Goal: Task Accomplishment & Management: Use online tool/utility

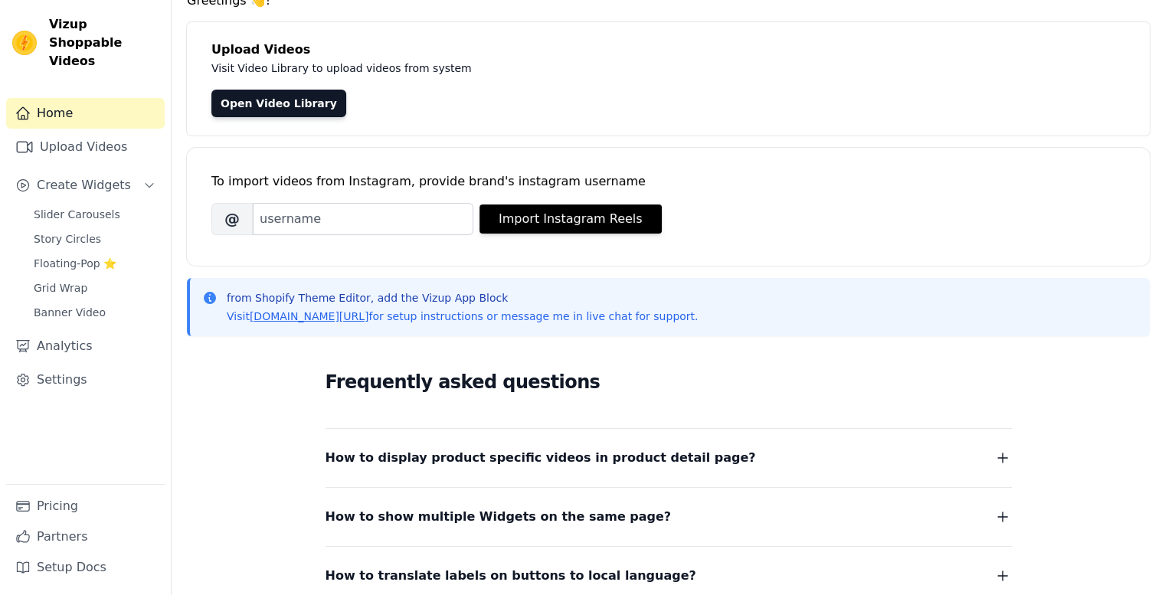
scroll to position [263, 0]
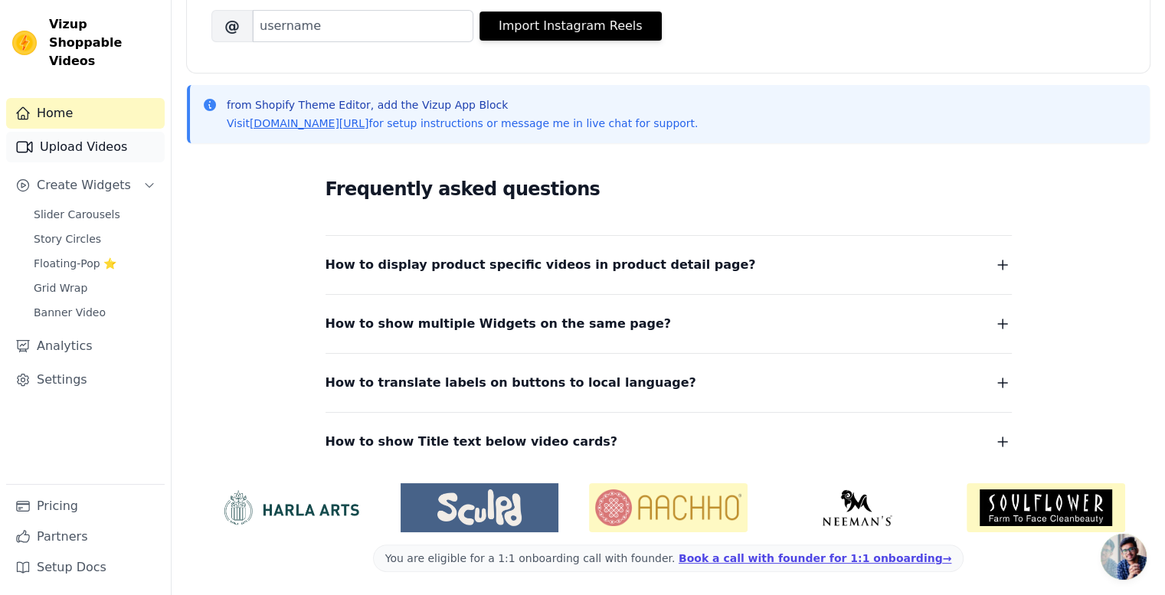
click at [89, 132] on link "Upload Videos" at bounding box center [85, 147] width 159 height 31
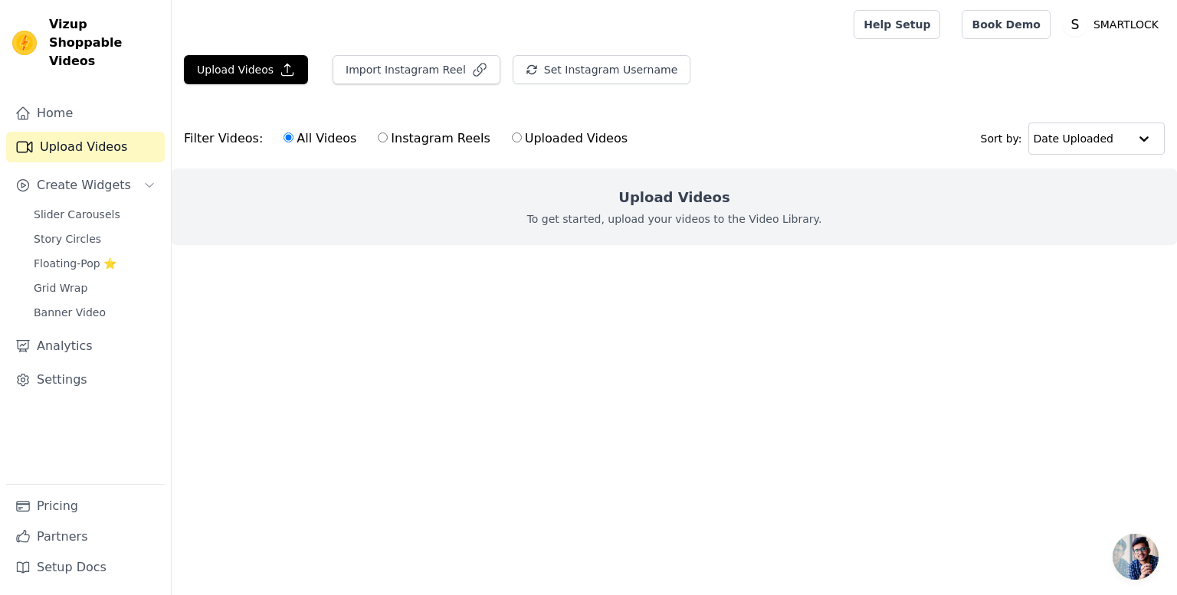
click at [593, 257] on ul at bounding box center [674, 257] width 1005 height 25
click at [626, 179] on div "Upload Videos To get started, upload your videos to the Video Library." at bounding box center [674, 207] width 1005 height 77
click at [628, 211] on p "To get started, upload your videos to the Video Library." at bounding box center [674, 218] width 295 height 15
click at [1054, 136] on input "text" at bounding box center [1080, 138] width 95 height 31
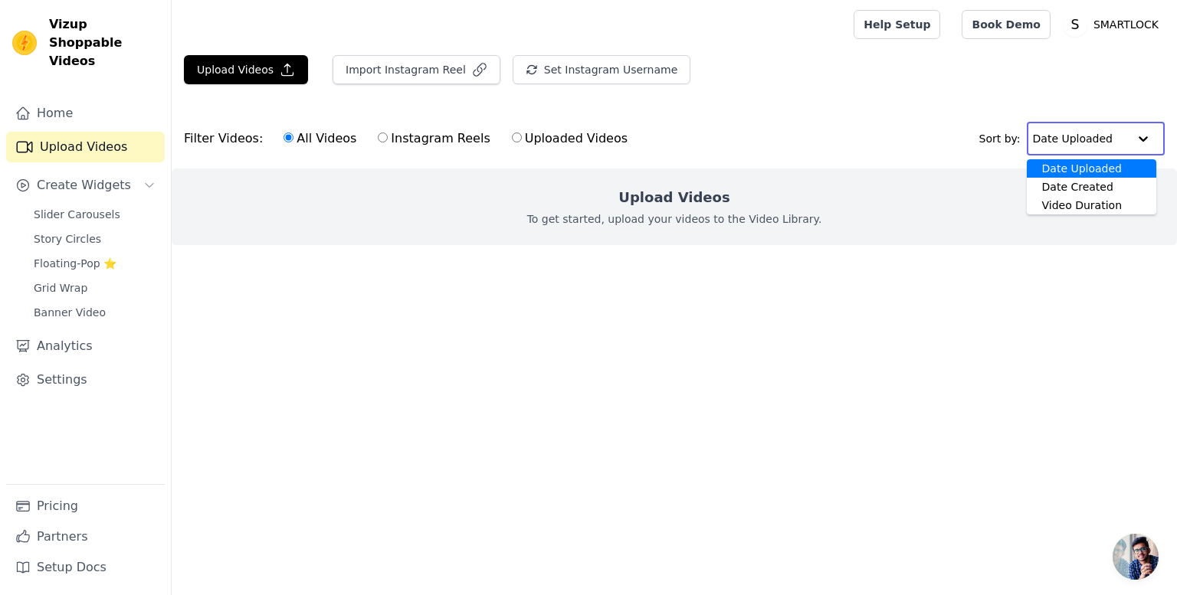
click at [1054, 136] on input "text" at bounding box center [1080, 138] width 95 height 31
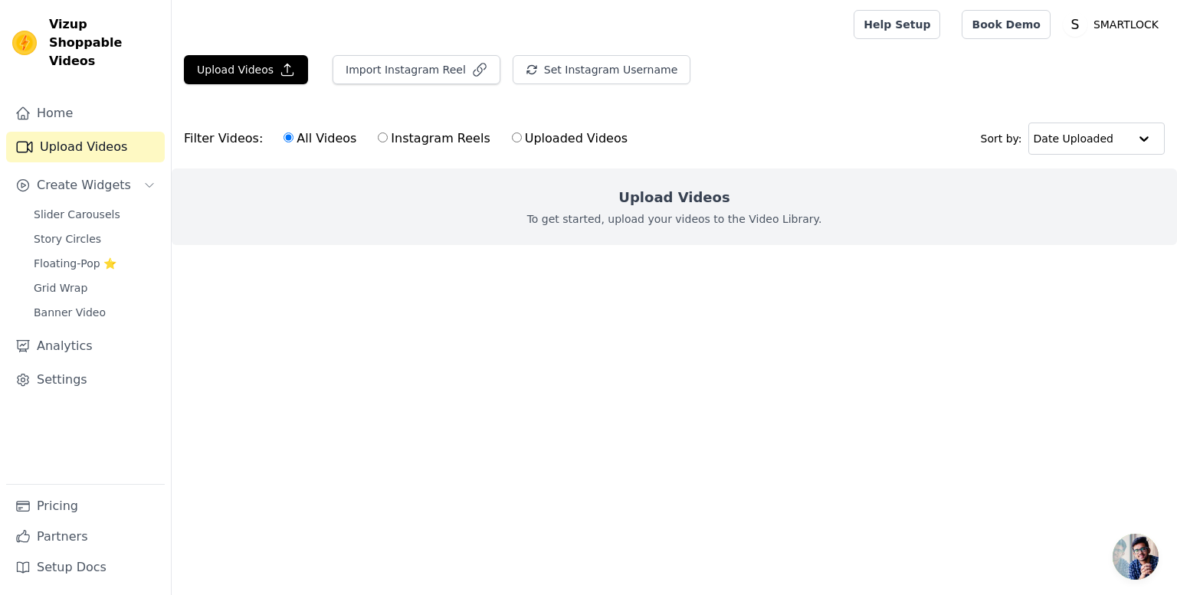
click at [398, 137] on label "Instagram Reels" at bounding box center [433, 139] width 113 height 20
click at [388, 137] on input "Instagram Reels" at bounding box center [383, 138] width 10 height 10
radio input "true"
click at [511, 143] on label "Uploaded Videos" at bounding box center [569, 139] width 117 height 20
click at [512, 143] on input "Uploaded Videos" at bounding box center [517, 138] width 10 height 10
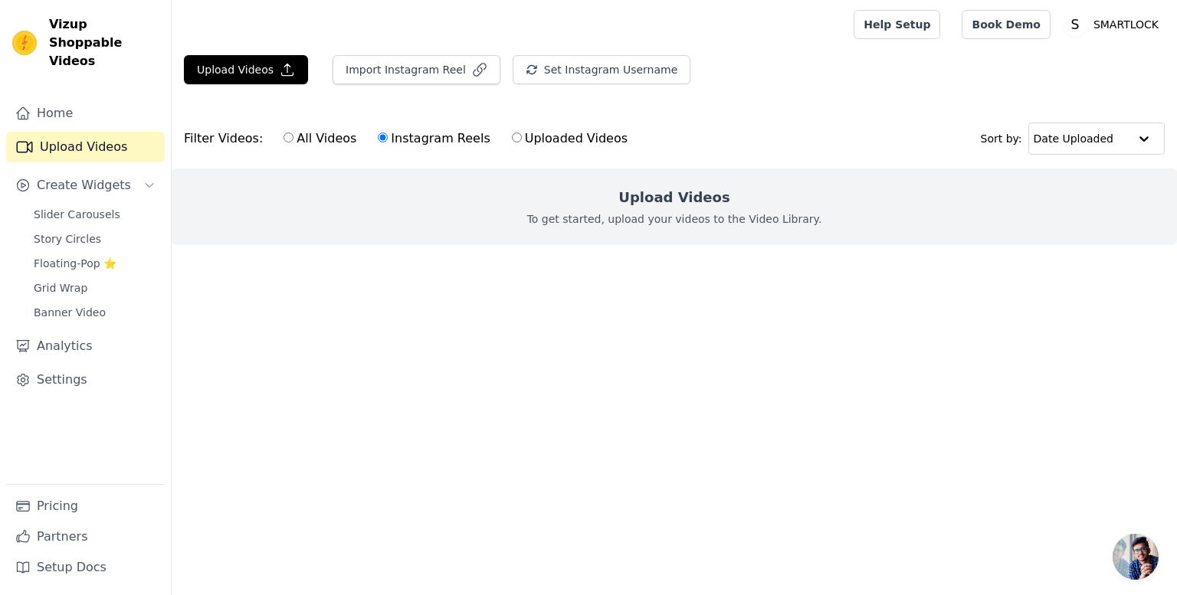
radio input "true"
click at [294, 137] on label "All Videos" at bounding box center [320, 139] width 74 height 20
click at [293, 137] on input "All Videos" at bounding box center [288, 138] width 10 height 10
radio input "true"
click at [247, 79] on button "Upload Videos" at bounding box center [246, 69] width 124 height 29
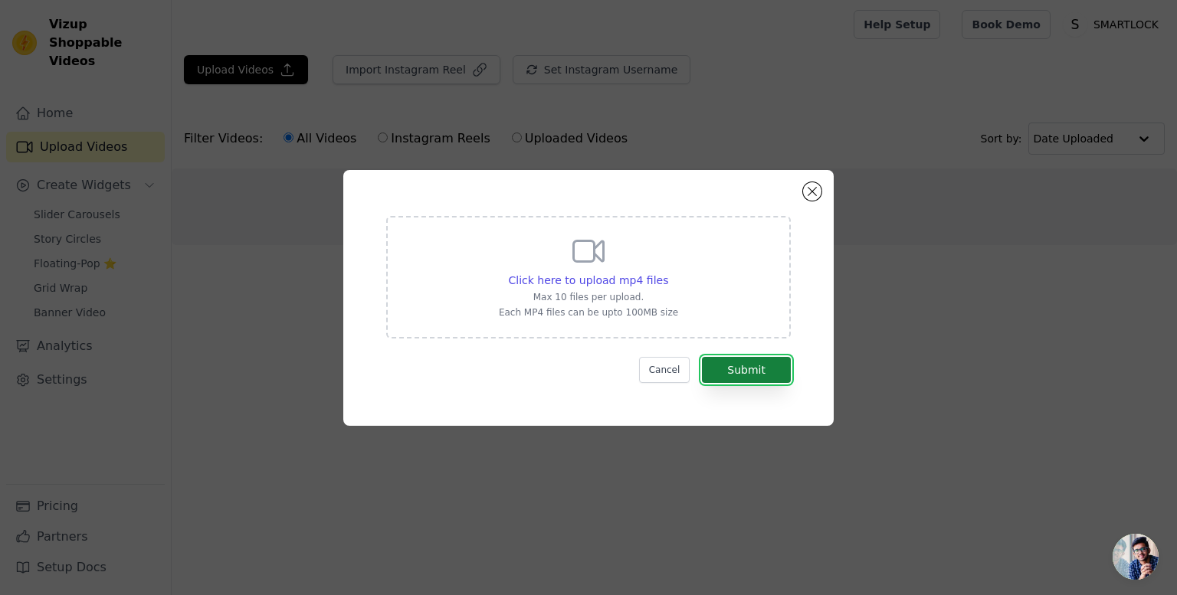
click at [748, 365] on button "Submit" at bounding box center [746, 370] width 89 height 26
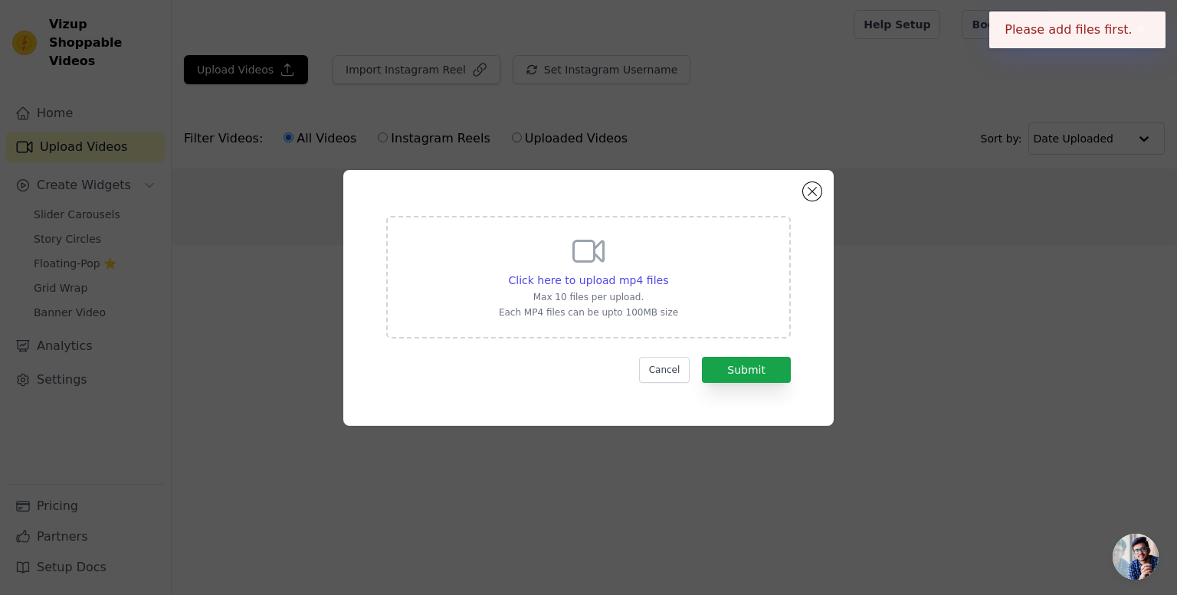
click at [651, 290] on div "Click here to upload mp4 files Max 10 files per upload. Each MP4 files can be u…" at bounding box center [588, 276] width 179 height 86
click at [667, 273] on input "Click here to upload mp4 files Max 10 files per upload. Each MP4 files can be u…" at bounding box center [667, 272] width 1 height 1
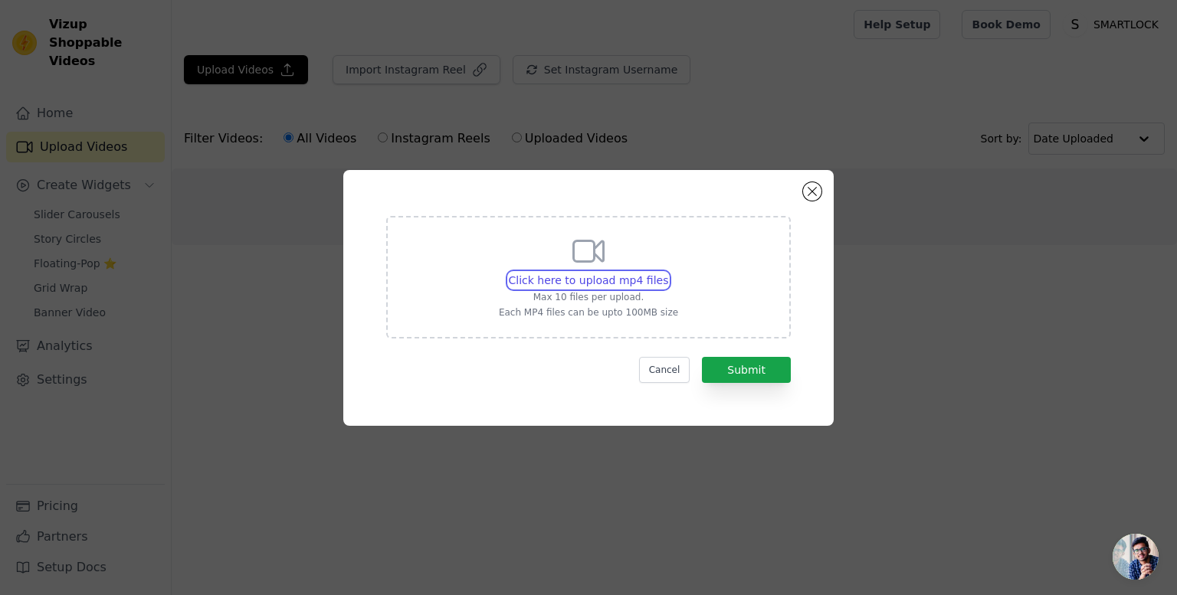
type input "C:\fakepath\IMG_1302.mp4"
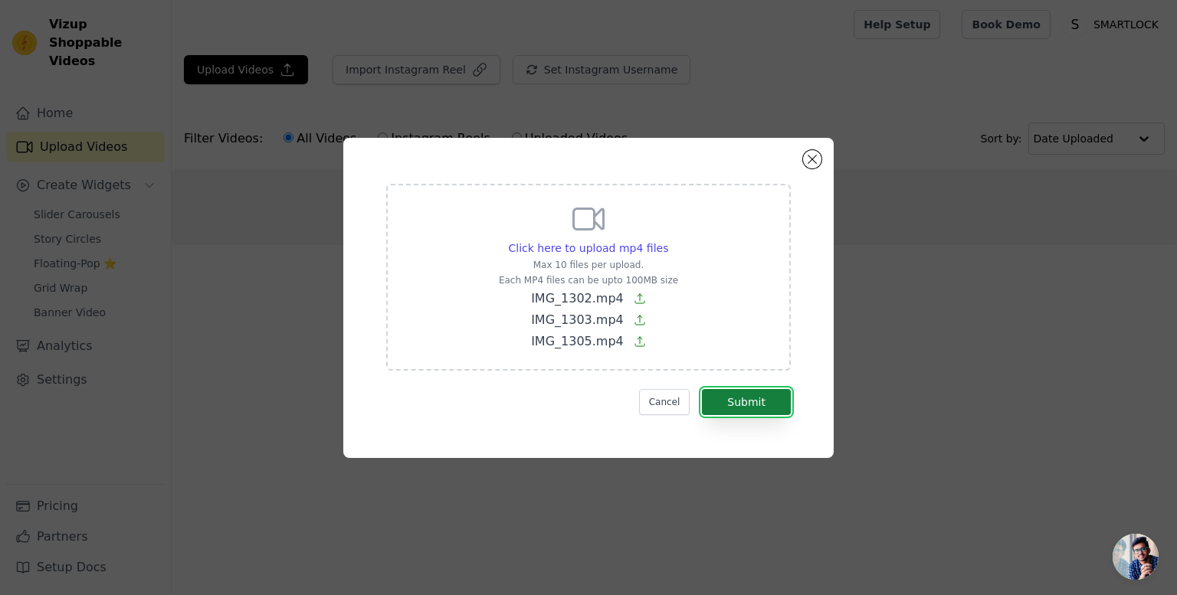
click at [745, 410] on button "Submit" at bounding box center [746, 402] width 89 height 26
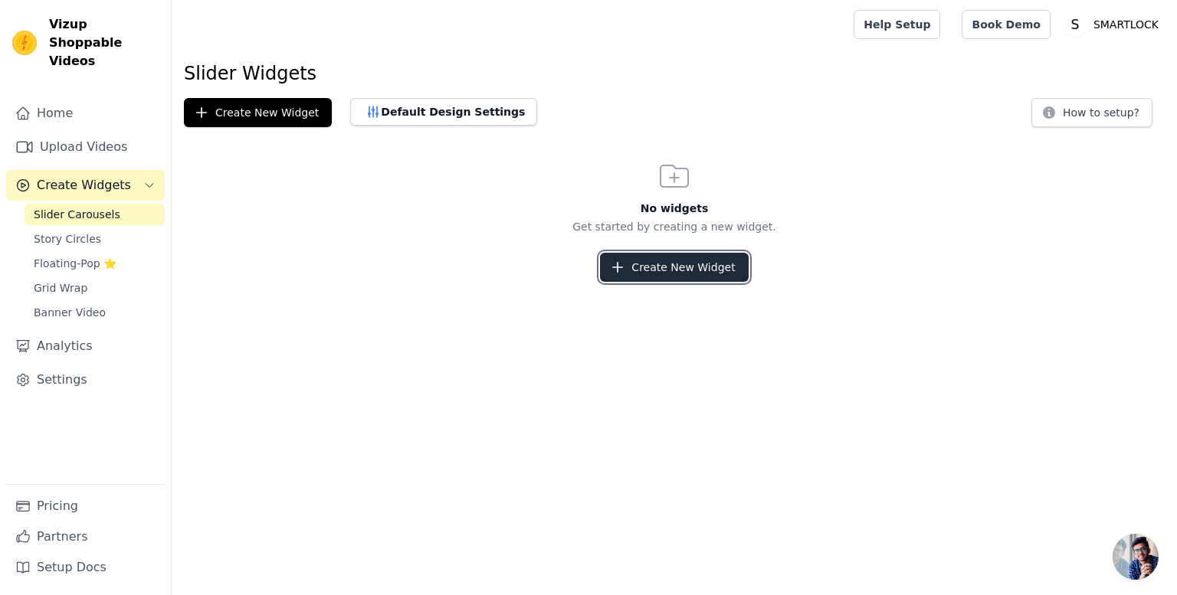
click at [660, 268] on button "Create New Widget" at bounding box center [674, 267] width 148 height 29
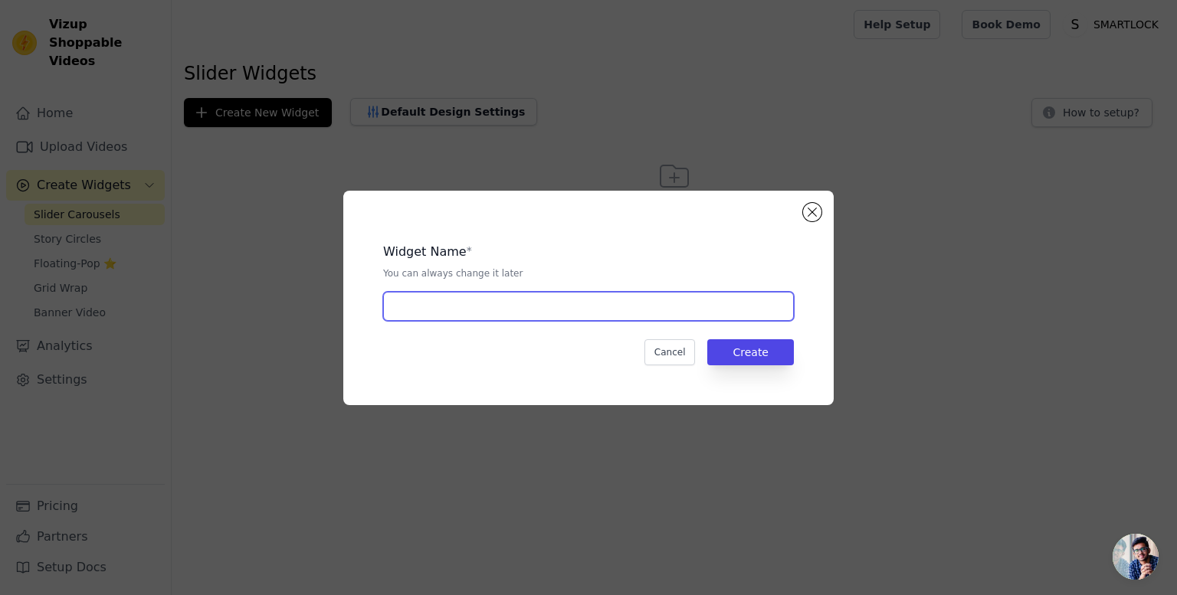
click at [469, 313] on input "text" at bounding box center [588, 306] width 411 height 29
type input "videos"
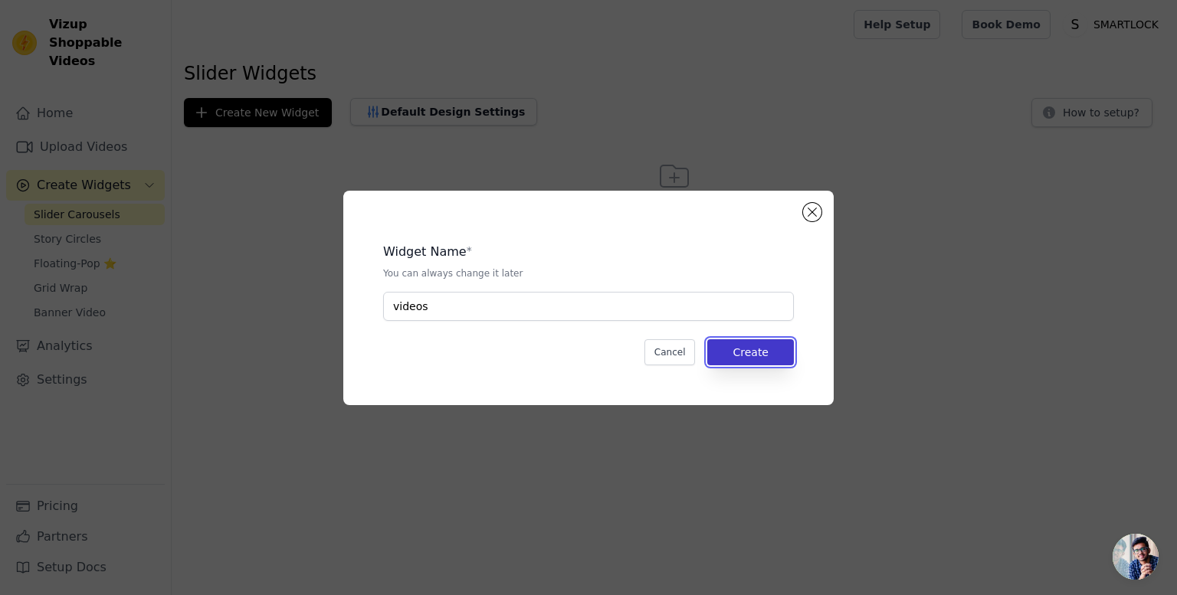
click at [759, 363] on button "Create" at bounding box center [750, 352] width 87 height 26
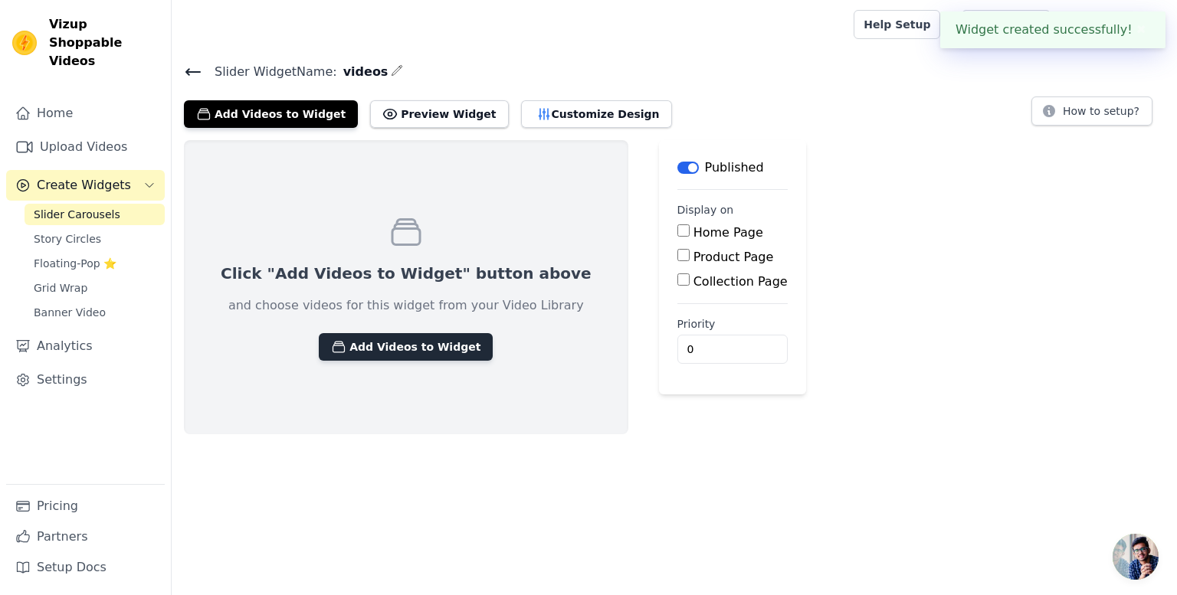
click at [383, 349] on button "Add Videos to Widget" at bounding box center [406, 347] width 174 height 28
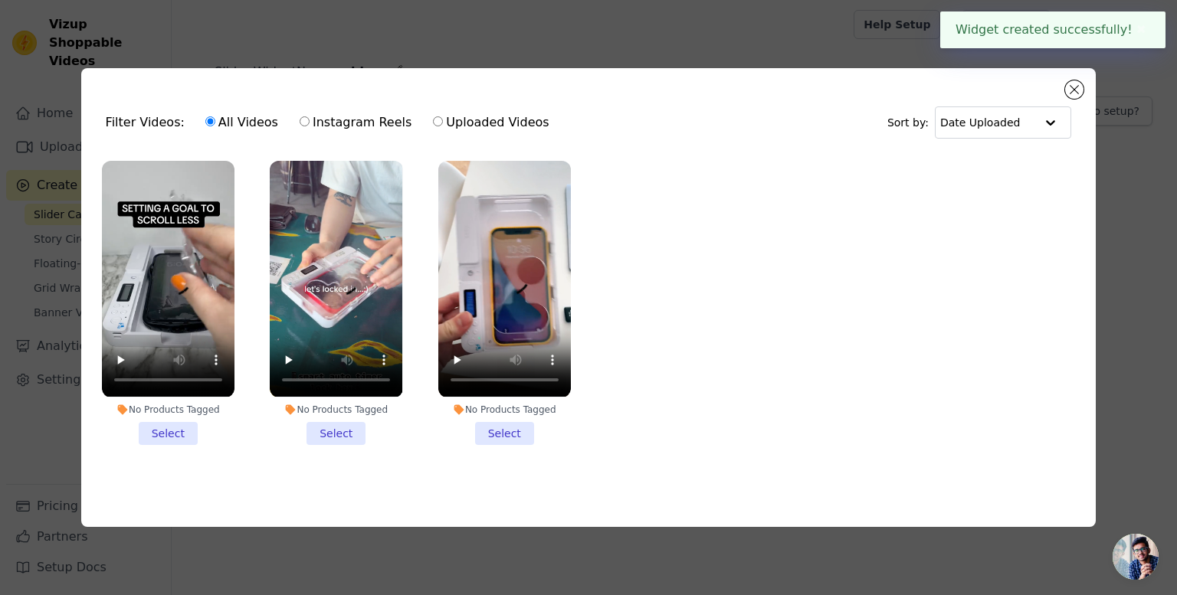
click at [167, 423] on li "No Products Tagged Select" at bounding box center [168, 302] width 133 height 283
click at [0, 0] on input "No Products Tagged Select" at bounding box center [0, 0] width 0 height 0
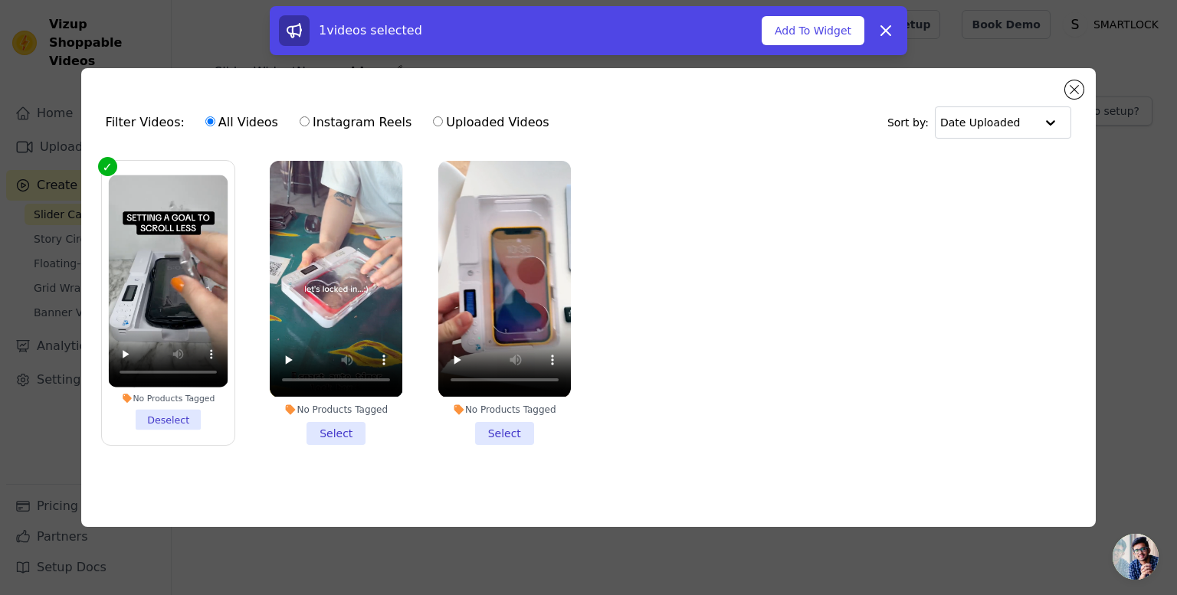
click at [326, 436] on li "No Products Tagged Select" at bounding box center [336, 302] width 133 height 283
click at [0, 0] on input "No Products Tagged Select" at bounding box center [0, 0] width 0 height 0
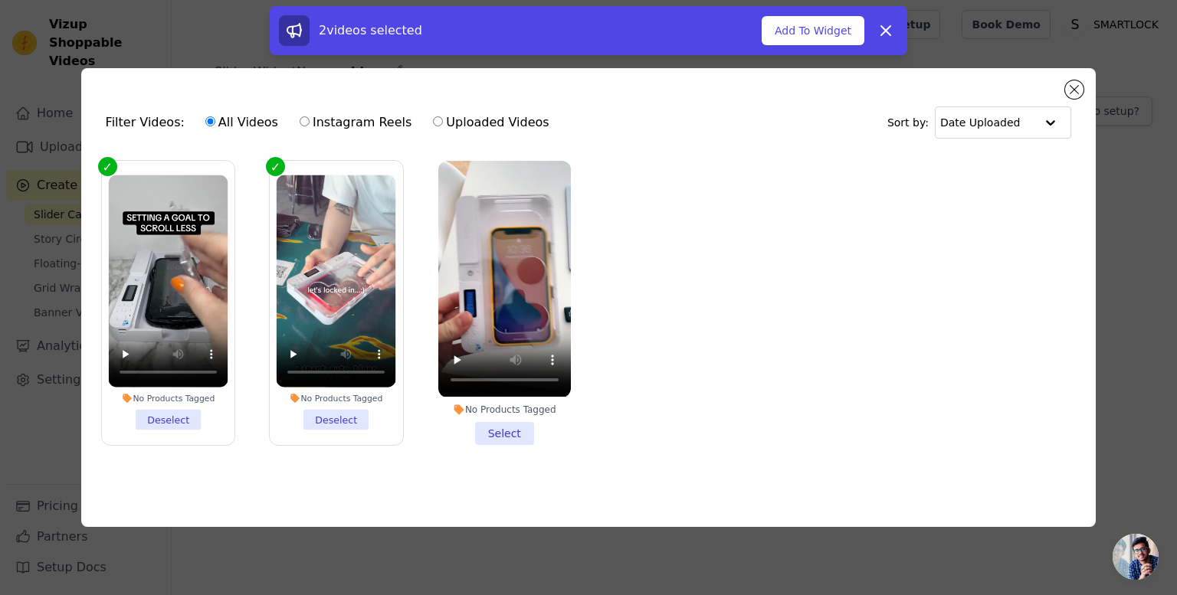
click at [526, 428] on li "No Products Tagged Select" at bounding box center [504, 302] width 133 height 283
click at [0, 0] on input "No Products Tagged Select" at bounding box center [0, 0] width 0 height 0
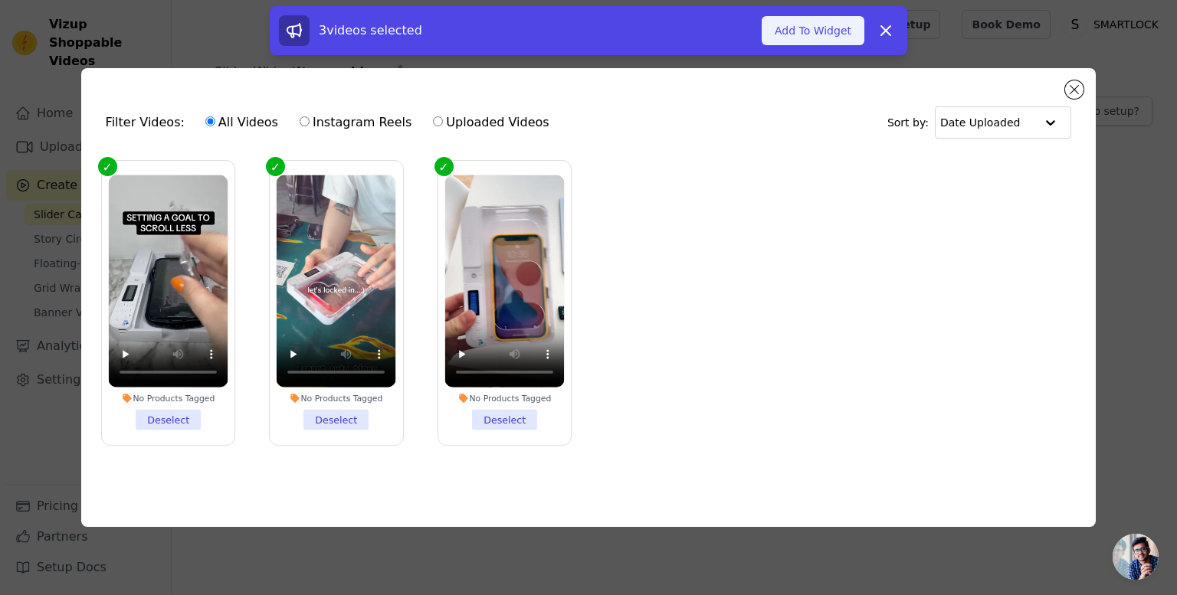
click at [834, 33] on button "Add To Widget" at bounding box center [813, 30] width 103 height 29
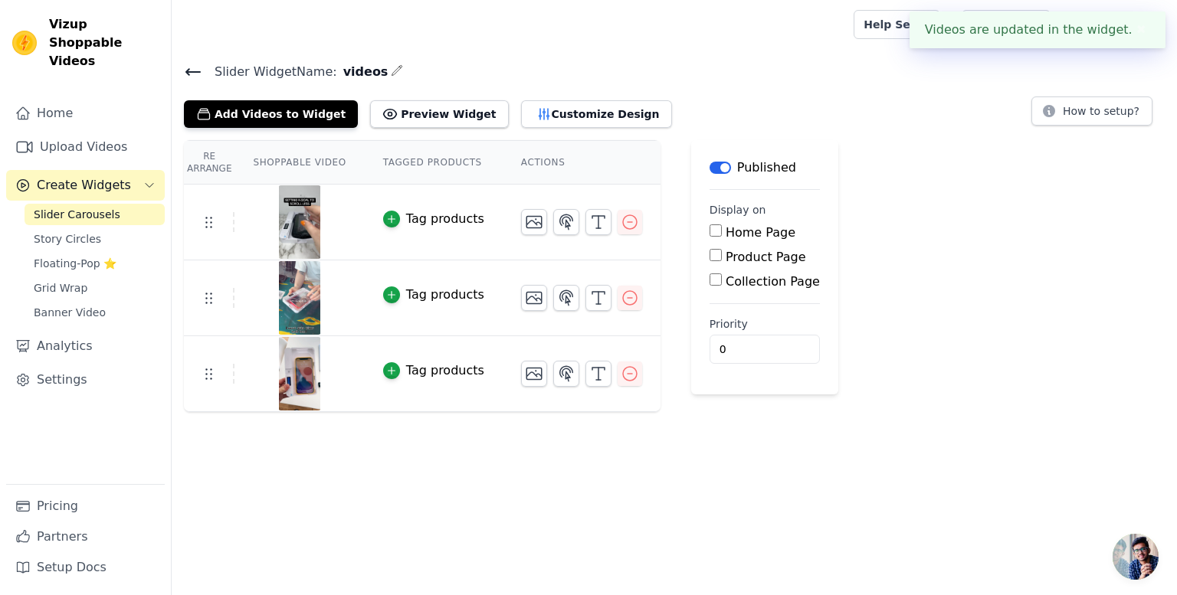
click at [656, 412] on html "Videos are updated in the widget. ✖ Vizup Shoppable Videos Home Upload Videos C…" at bounding box center [588, 206] width 1177 height 412
click at [745, 228] on label "Home Page" at bounding box center [761, 232] width 70 height 15
click at [722, 228] on input "Home Page" at bounding box center [716, 230] width 12 height 12
checkbox input "true"
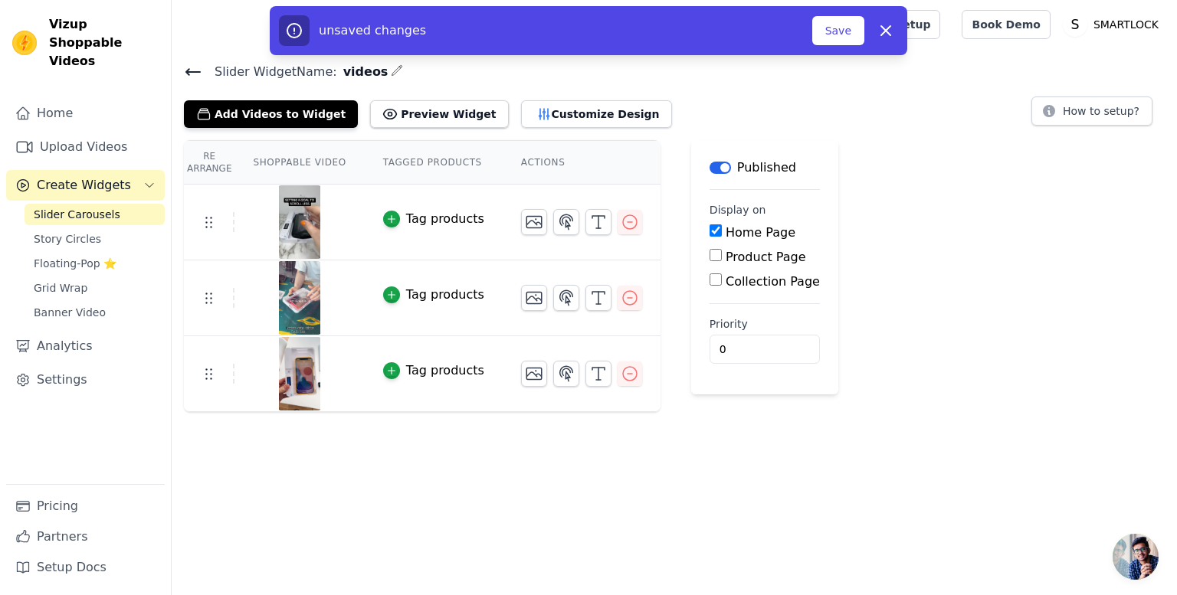
click at [742, 249] on div "Home Page Product Page Collection Page" at bounding box center [765, 257] width 110 height 67
click at [741, 250] on label "Product Page" at bounding box center [766, 257] width 80 height 15
click at [722, 250] on input "Product Page" at bounding box center [716, 255] width 12 height 12
checkbox input "true"
click at [738, 303] on label "Specific Product Pages" at bounding box center [807, 300] width 138 height 15
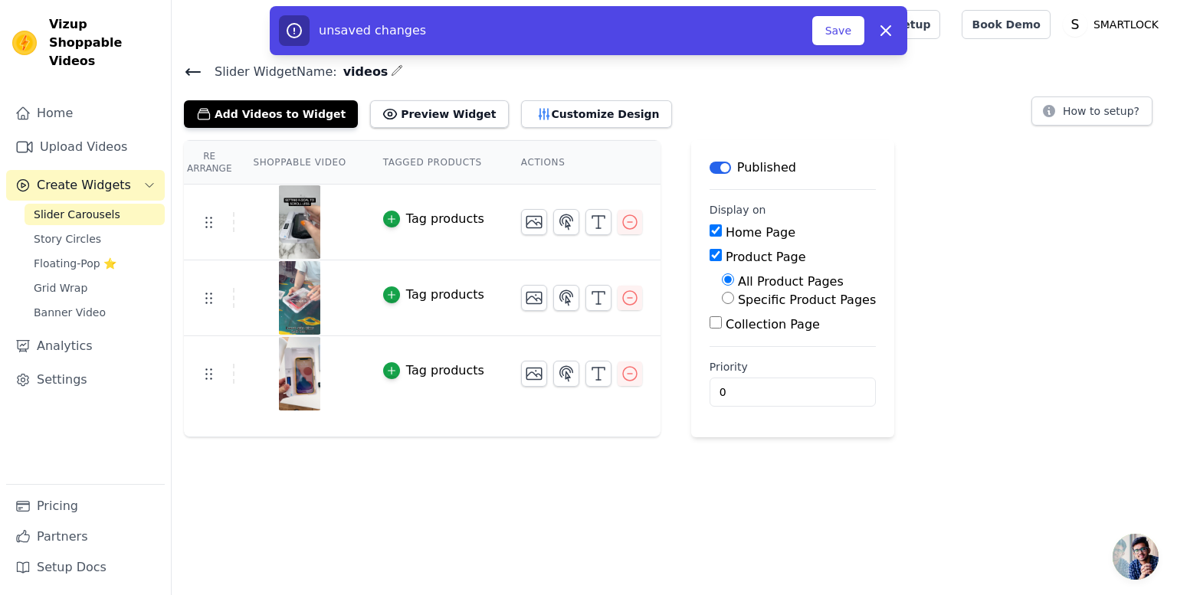
click at [734, 303] on input "Specific Product Pages" at bounding box center [728, 298] width 12 height 12
radio input "true"
click at [735, 325] on button "Select Products" at bounding box center [773, 335] width 103 height 26
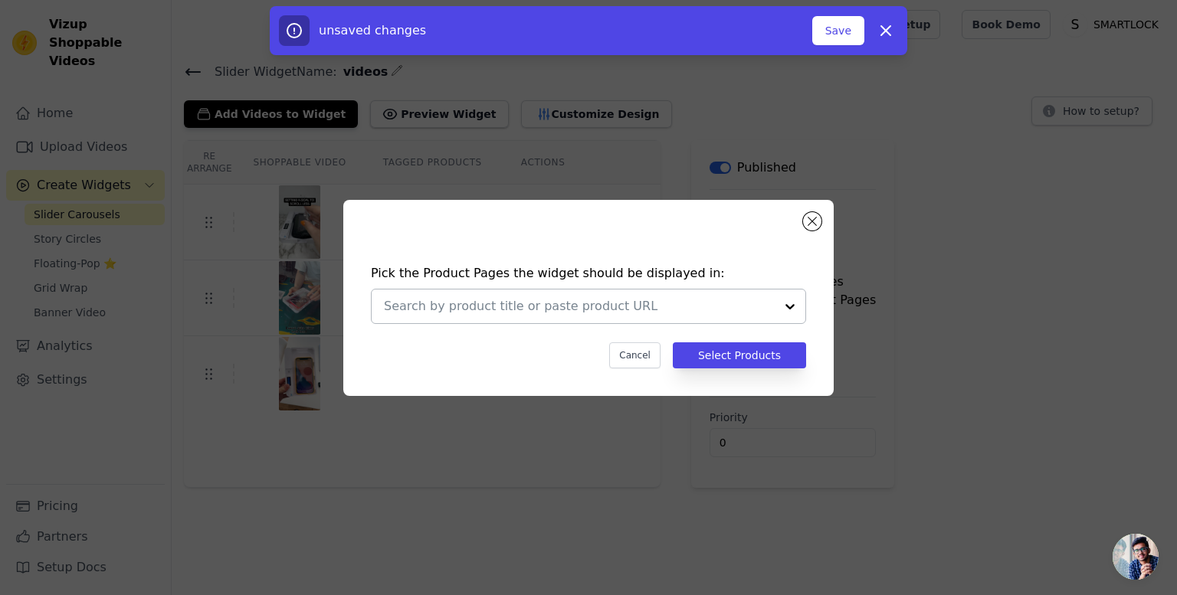
click at [519, 321] on div at bounding box center [579, 307] width 391 height 34
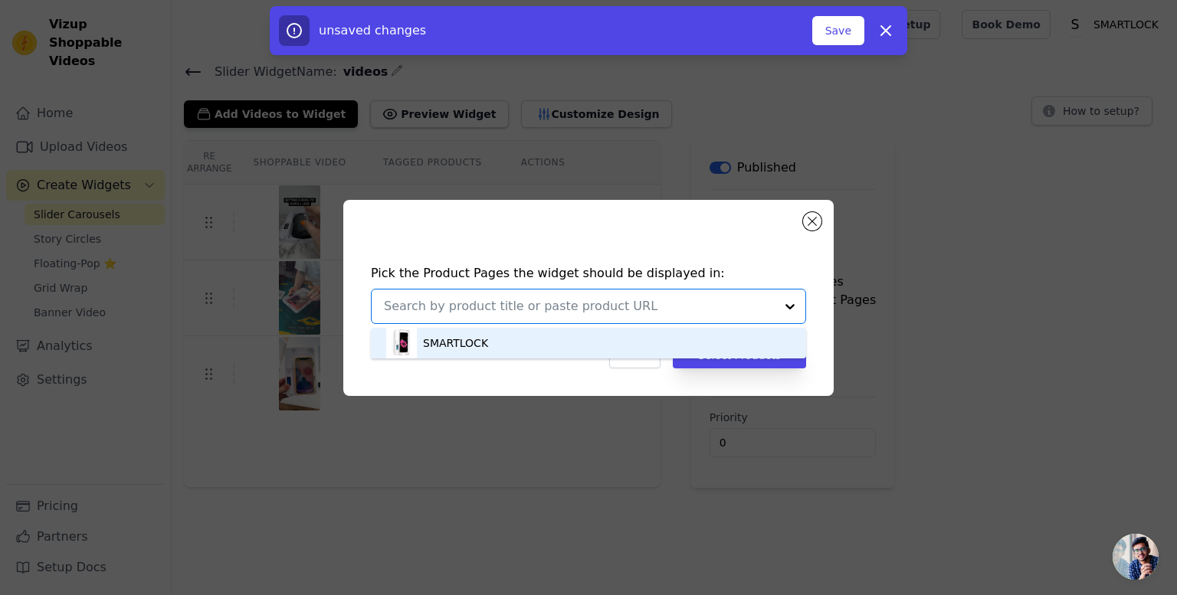
click at [491, 339] on div "SMARTLOCK" at bounding box center [588, 343] width 405 height 31
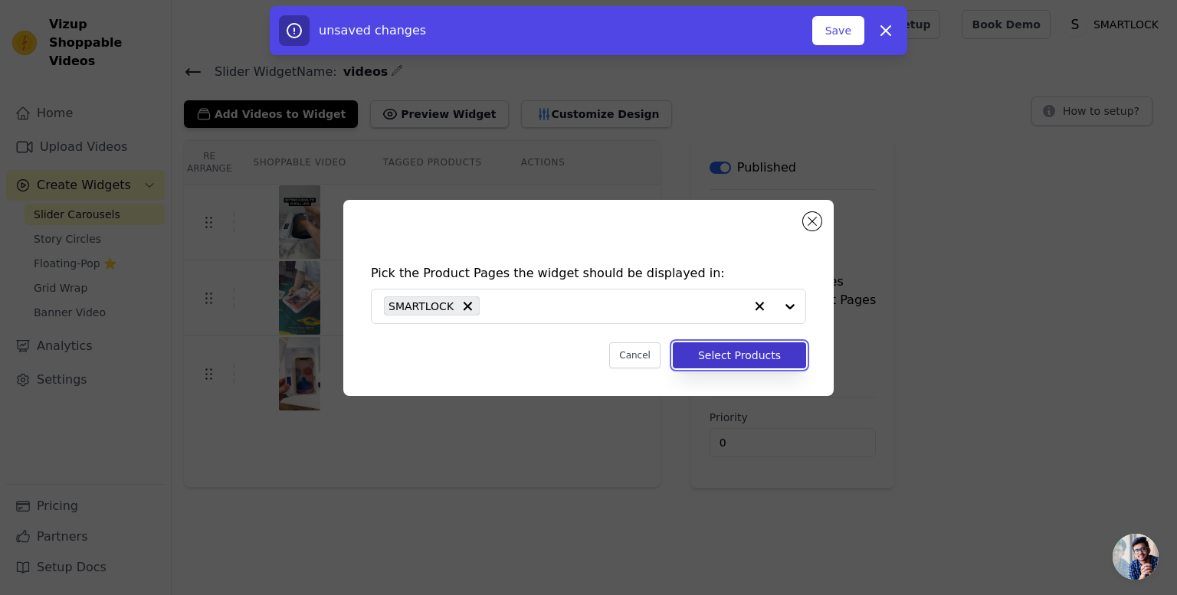
click at [749, 347] on button "Select Products" at bounding box center [739, 355] width 133 height 26
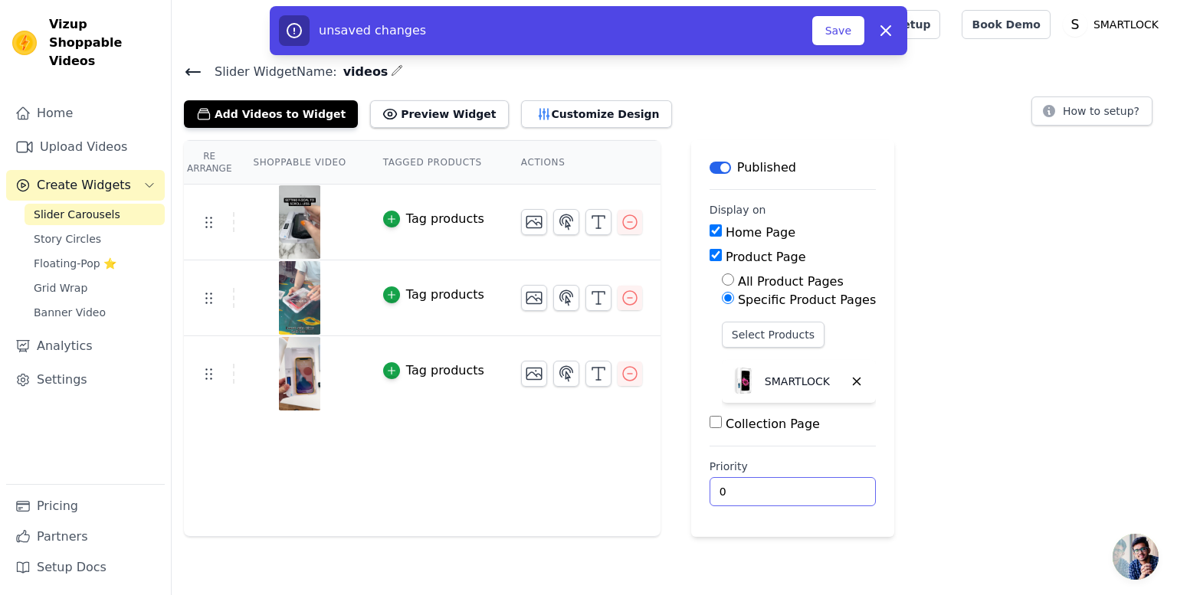
click at [717, 491] on input "0" at bounding box center [793, 491] width 166 height 29
click at [395, 115] on button "Preview Widget" at bounding box center [439, 114] width 138 height 28
click at [840, 22] on button "Save" at bounding box center [838, 30] width 52 height 29
click at [821, 26] on button "Save" at bounding box center [838, 30] width 52 height 29
click at [829, 19] on button "Save" at bounding box center [838, 30] width 52 height 29
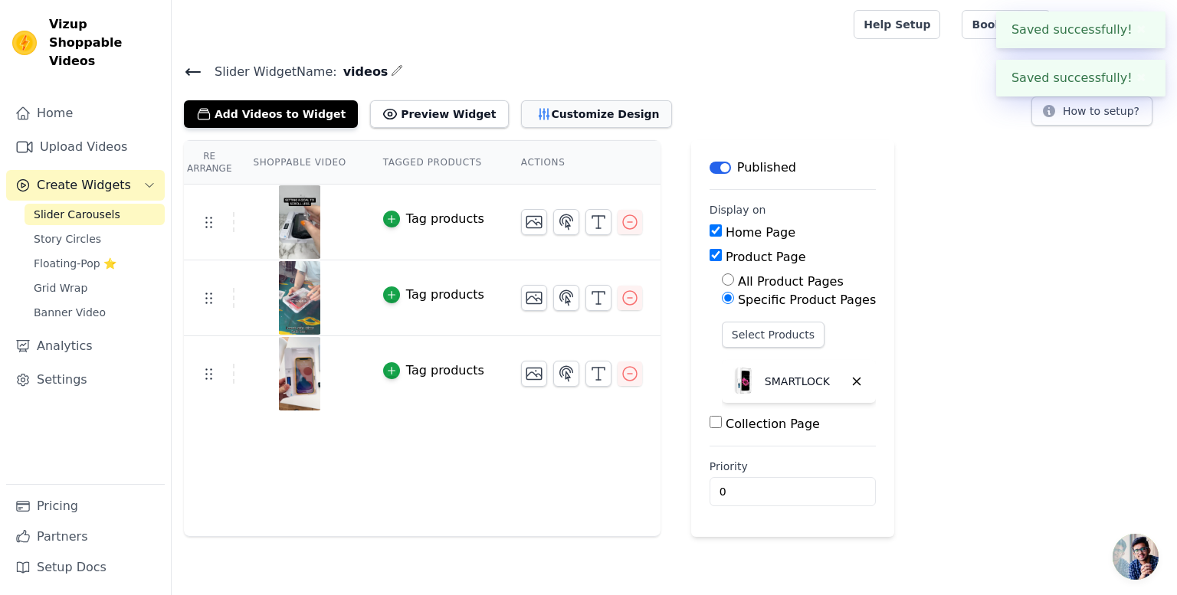
click at [521, 115] on button "Customize Design" at bounding box center [596, 114] width 151 height 28
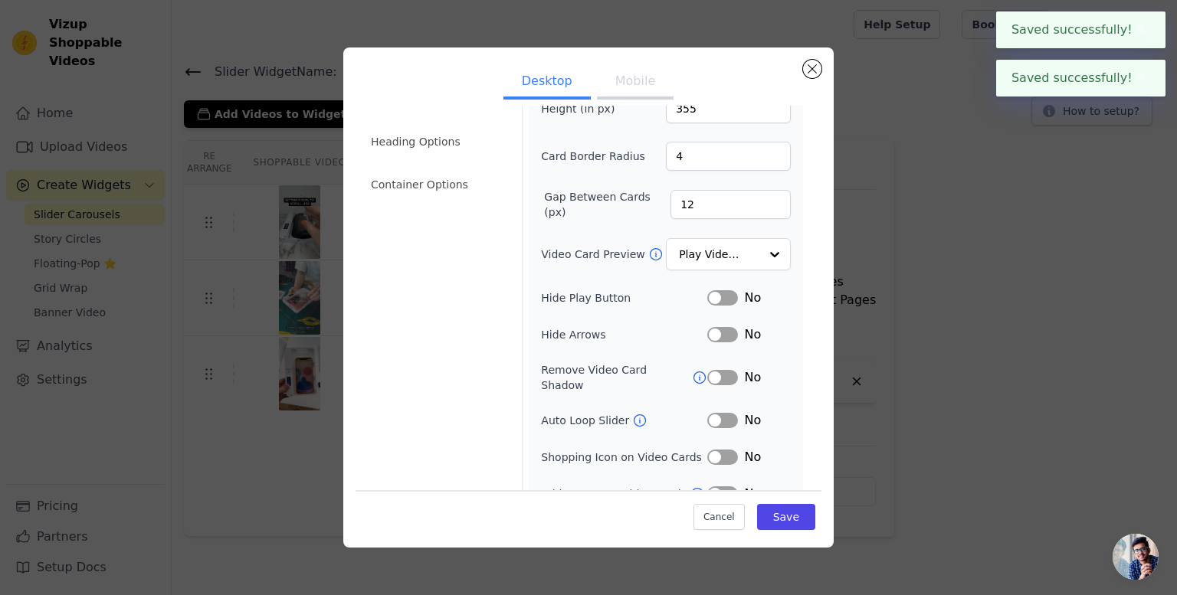
scroll to position [90, 0]
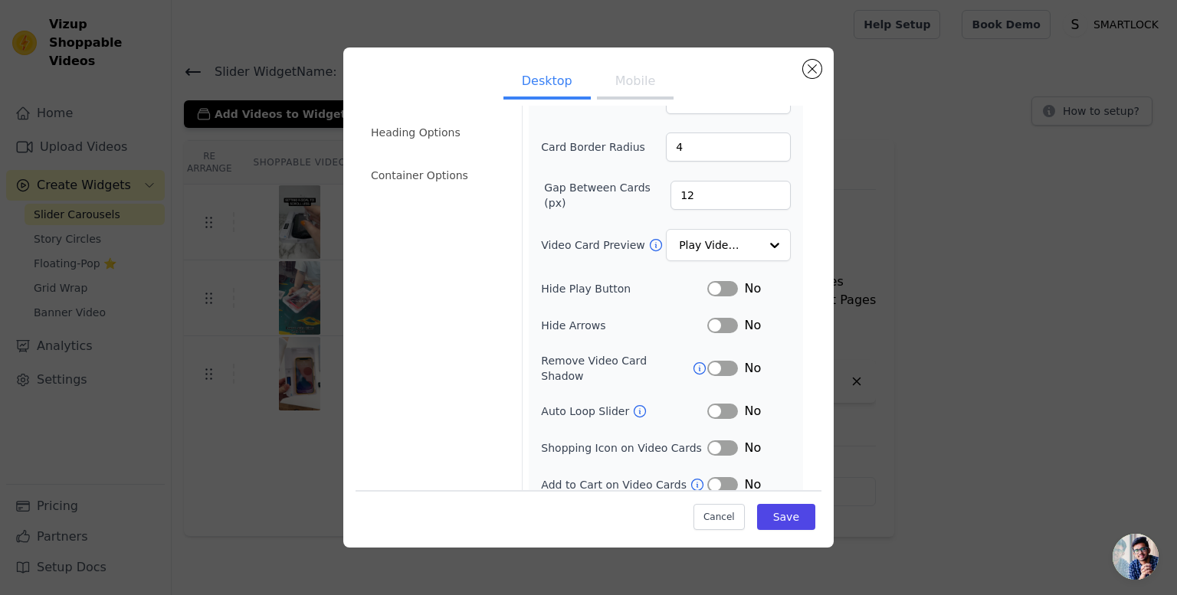
click at [723, 319] on button "Label" at bounding box center [722, 325] width 31 height 15
click at [726, 319] on button "Label" at bounding box center [722, 325] width 31 height 15
click at [728, 248] on input "Video Card Preview" at bounding box center [719, 246] width 79 height 31
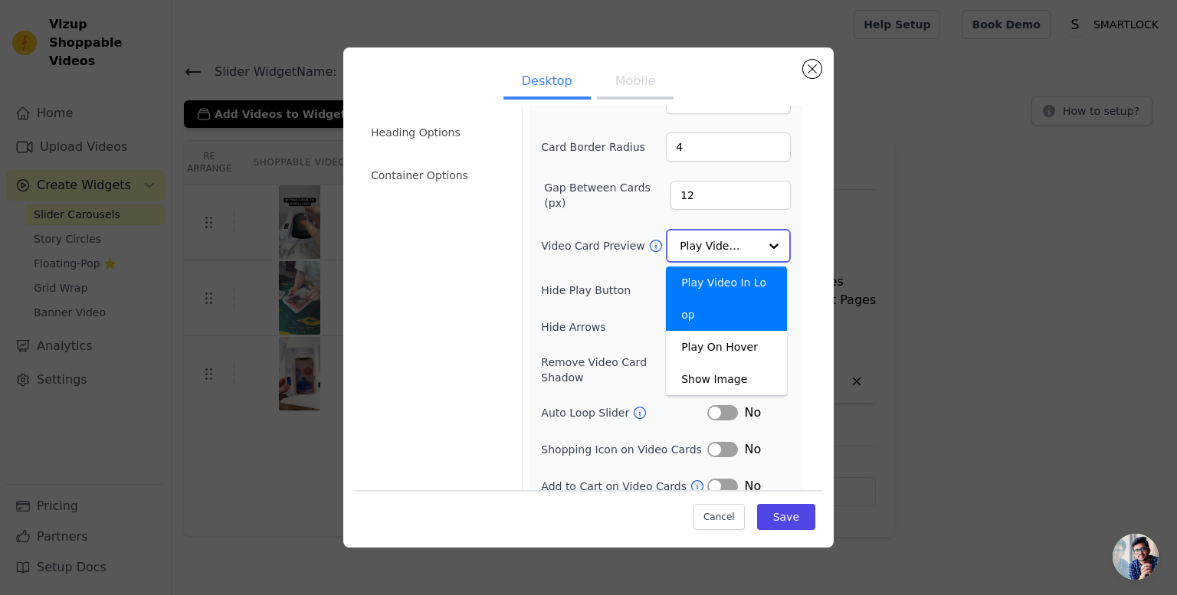
click at [728, 246] on input "Video Card Preview" at bounding box center [719, 246] width 79 height 31
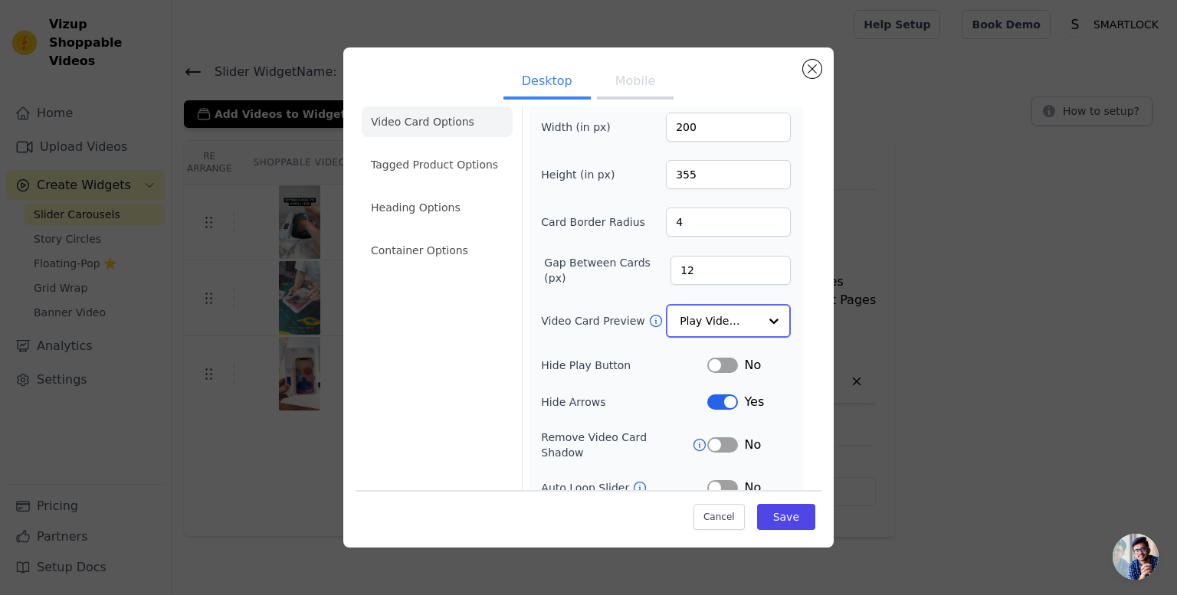
scroll to position [0, 0]
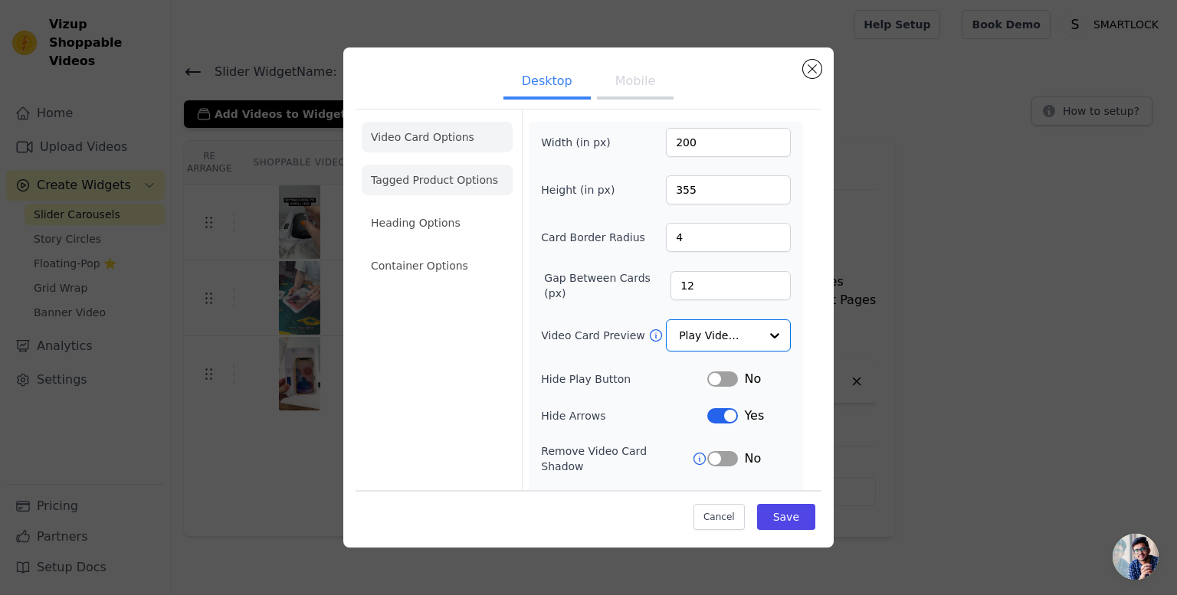
click at [411, 167] on li "Tagged Product Options" at bounding box center [437, 180] width 151 height 31
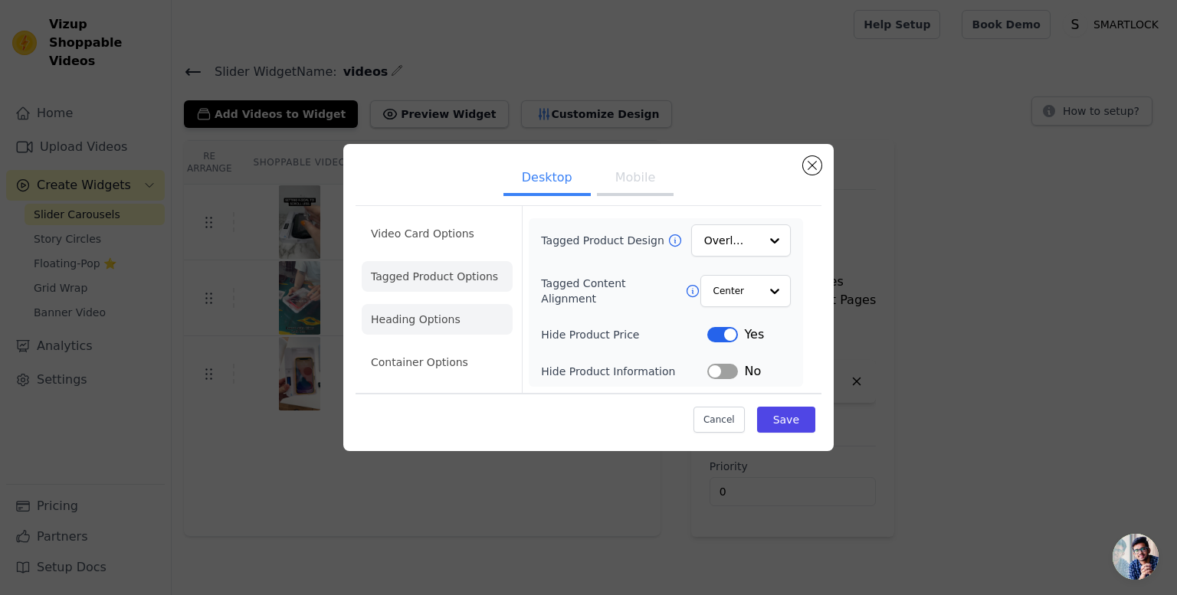
click at [424, 320] on li "Heading Options" at bounding box center [437, 319] width 151 height 31
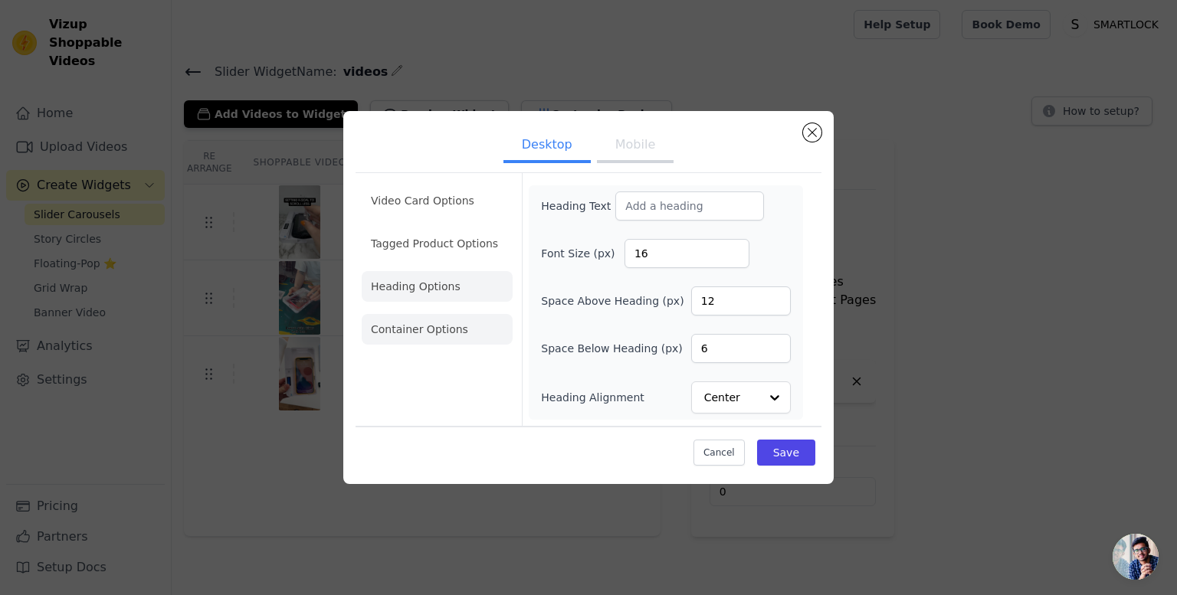
click at [431, 318] on li "Container Options" at bounding box center [437, 329] width 151 height 31
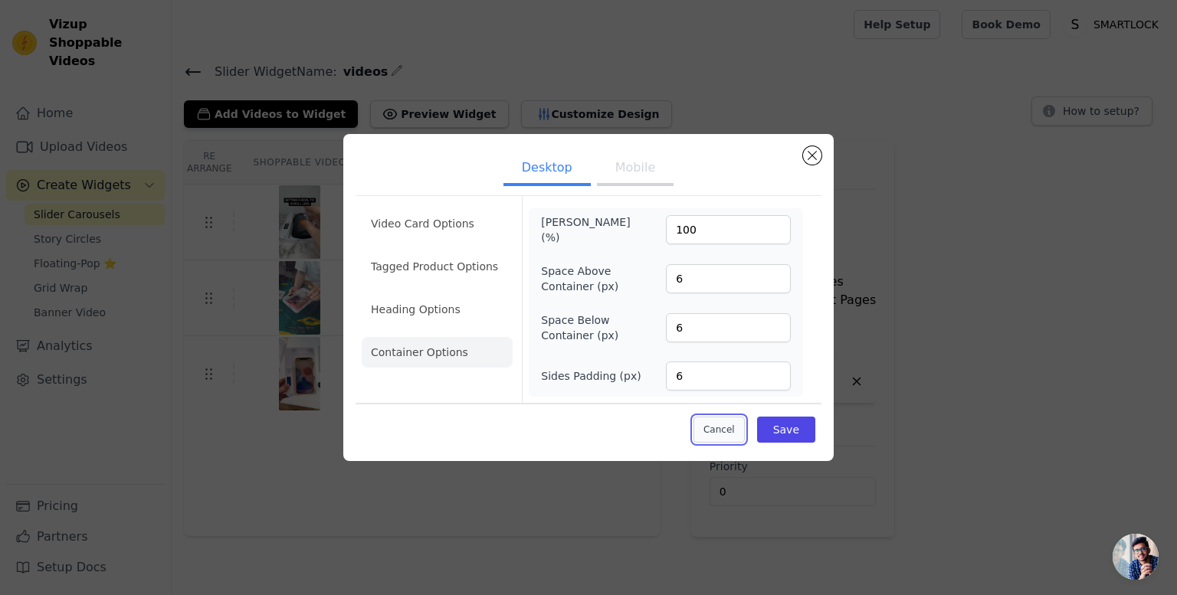
click at [717, 428] on button "Cancel" at bounding box center [718, 430] width 51 height 26
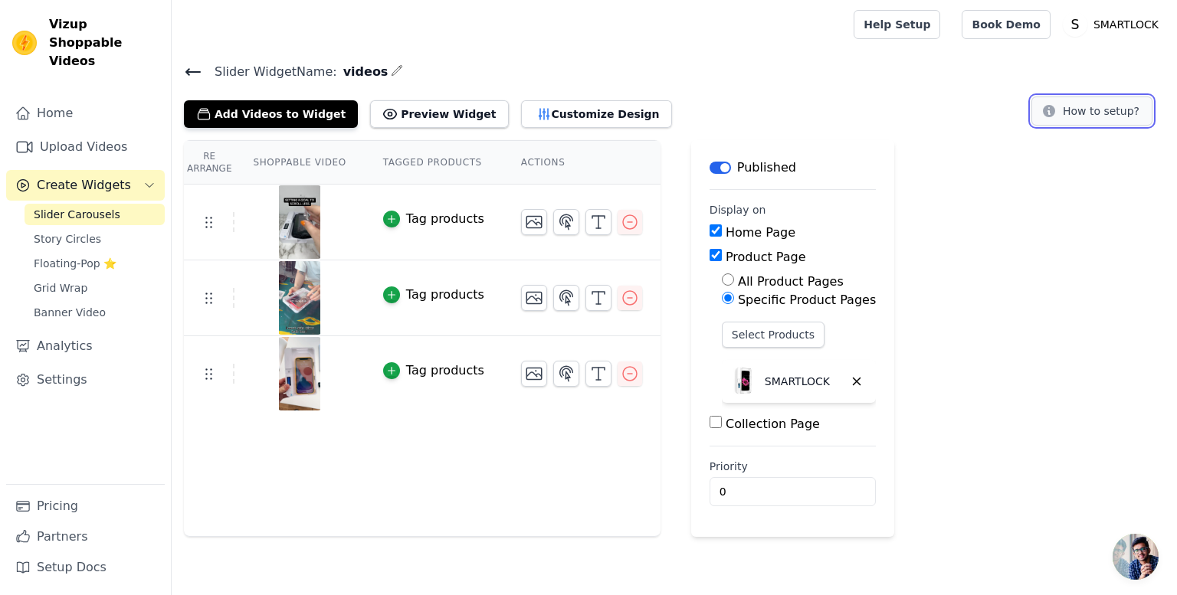
click at [1105, 111] on button "How to setup?" at bounding box center [1091, 111] width 121 height 29
click at [575, 110] on button "Customize Design" at bounding box center [596, 114] width 151 height 28
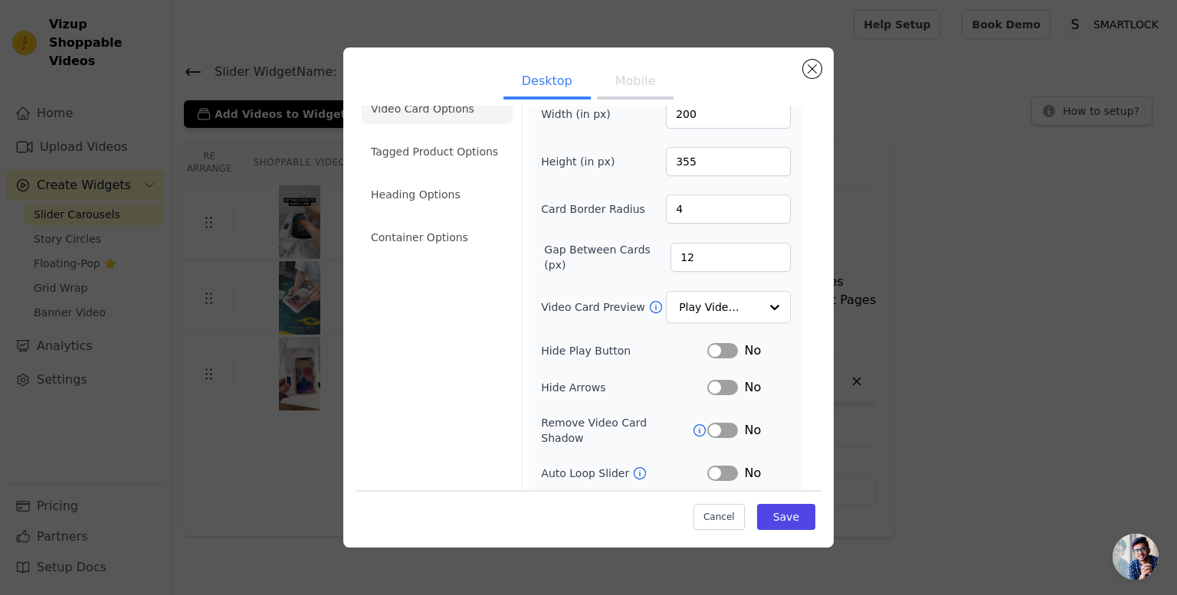
scroll to position [29, 0]
click at [670, 112] on input "200" at bounding box center [728, 113] width 125 height 29
click at [582, 183] on div "Width (in px) 400 Height (in px) 355 Card Border Radius 4 Gap Between Cards (px…" at bounding box center [666, 327] width 250 height 457
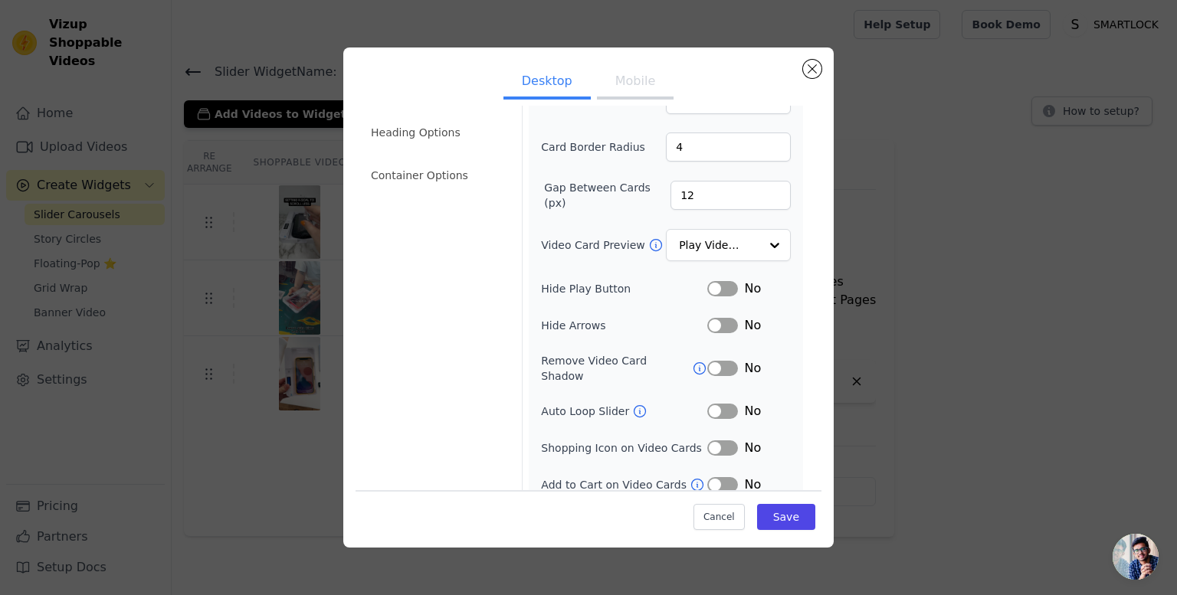
scroll to position [0, 0]
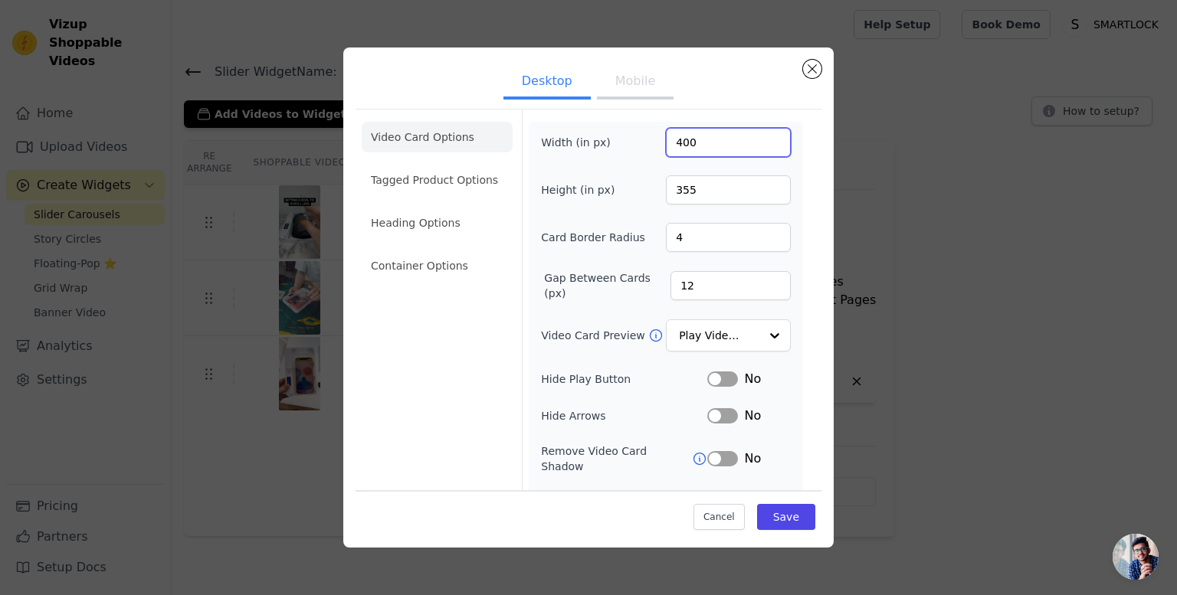
drag, startPoint x: 673, startPoint y: 143, endPoint x: 677, endPoint y: 196, distance: 53.0
click at [673, 143] on input "400" at bounding box center [728, 142] width 125 height 29
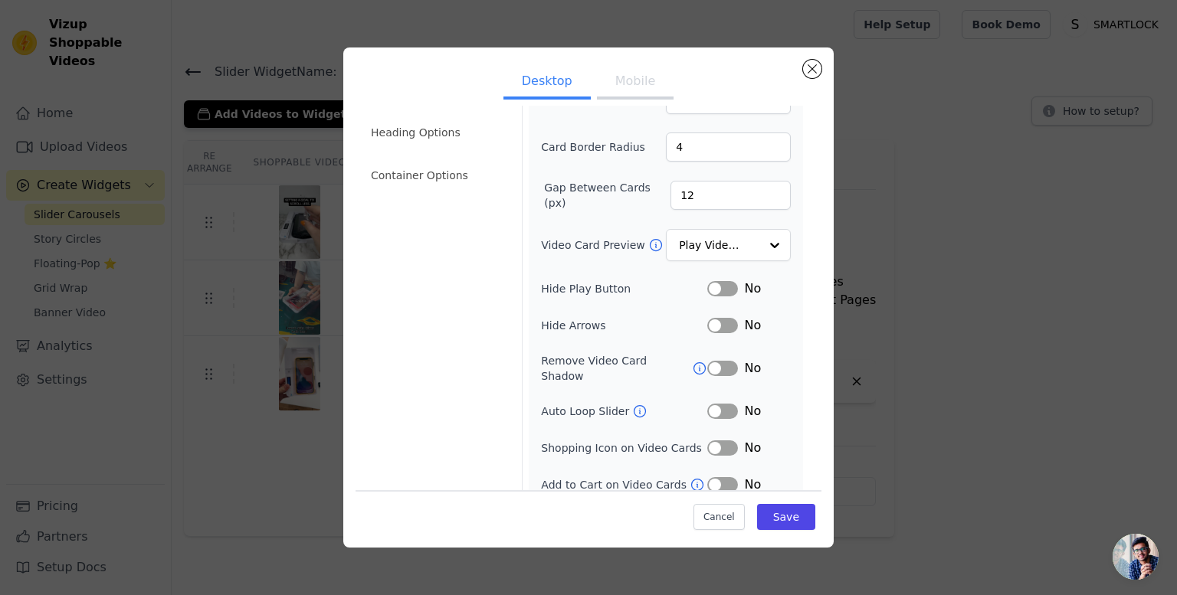
type input "200"
click at [598, 353] on div "Remove Video Card Shadow Label No" at bounding box center [666, 368] width 250 height 31
click at [441, 169] on li "Container Options" at bounding box center [437, 175] width 151 height 31
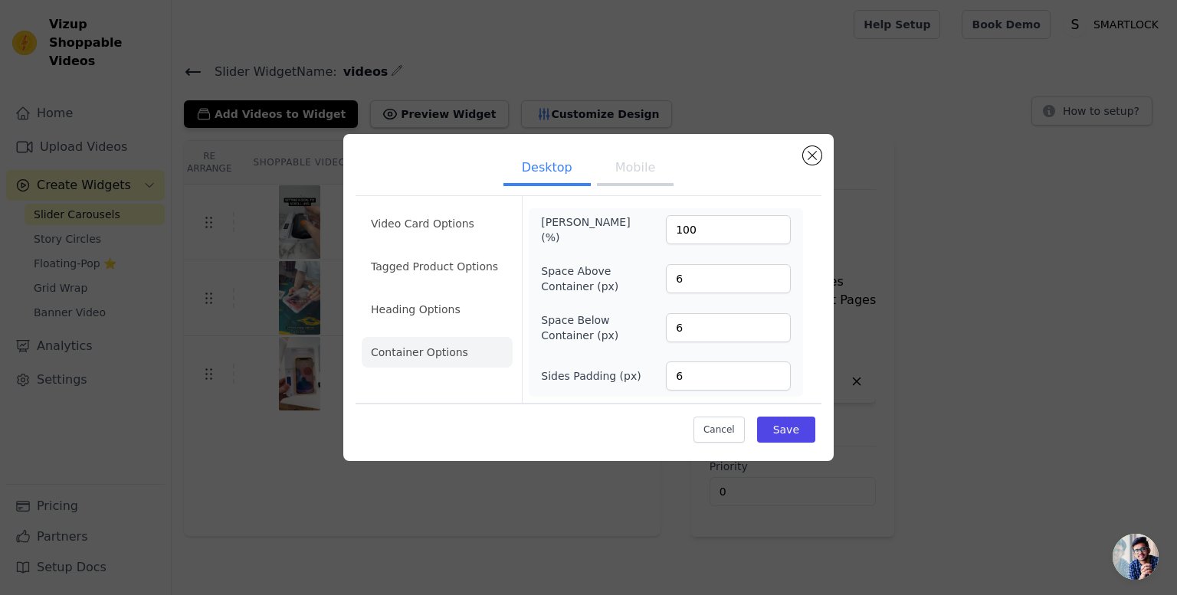
scroll to position [0, 0]
click at [408, 349] on li "Container Options" at bounding box center [437, 352] width 151 height 31
click at [411, 325] on li "Heading Options" at bounding box center [437, 309] width 151 height 31
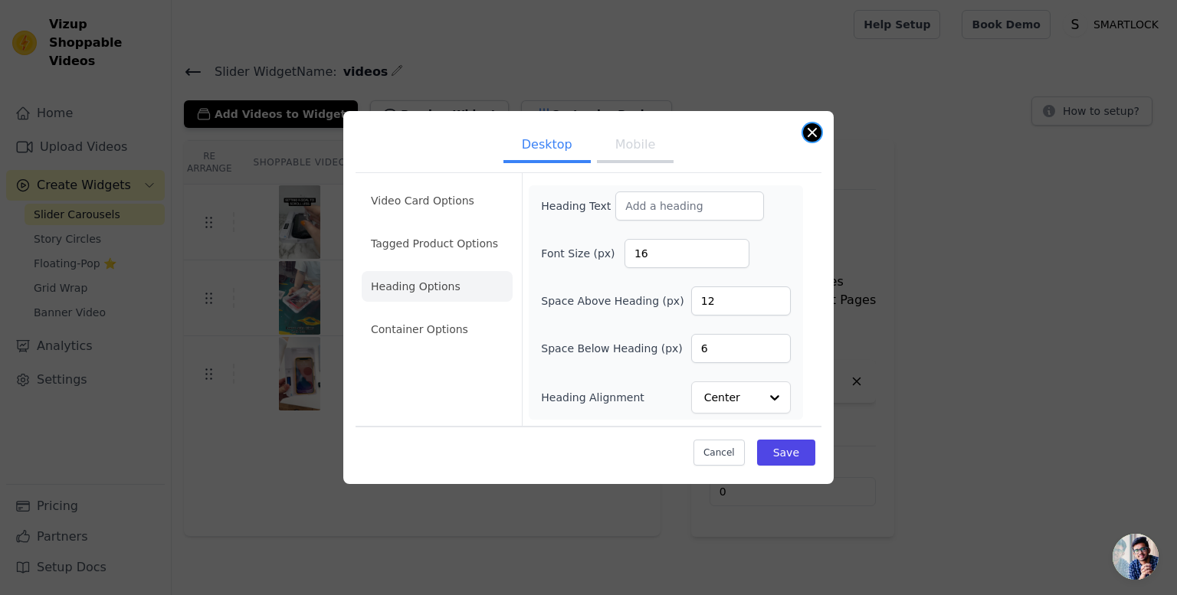
click at [812, 142] on button "Close modal" at bounding box center [812, 132] width 18 height 18
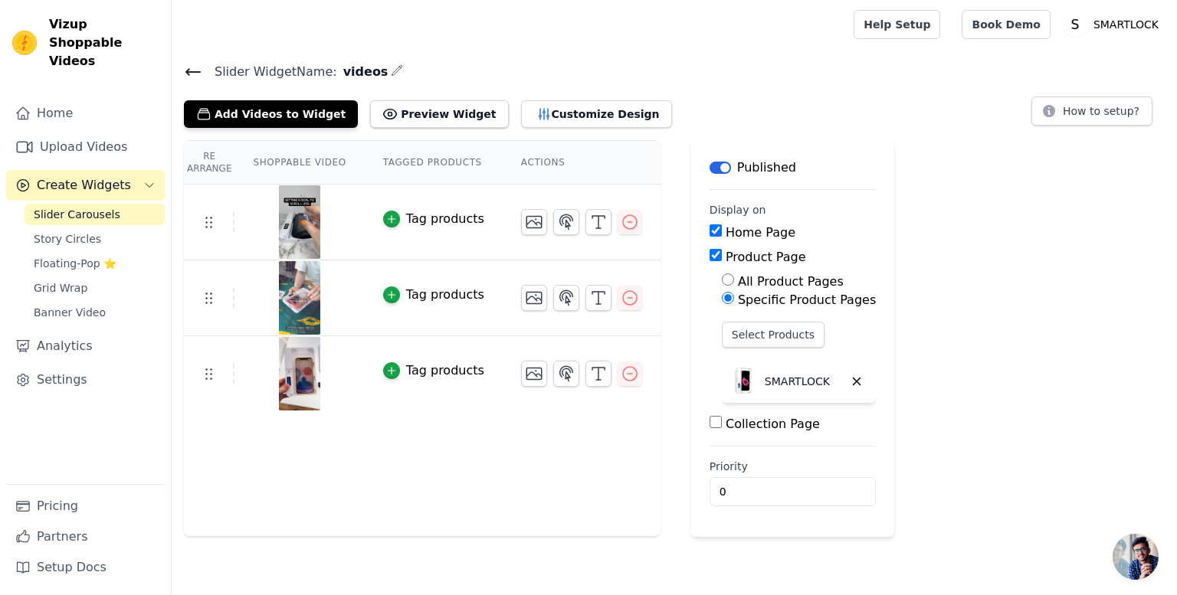
click at [490, 483] on div "Re Arrange Shoppable Video Tagged Products Actions Tag products Tag products Ta…" at bounding box center [422, 338] width 477 height 397
click at [115, 228] on link "Story Circles" at bounding box center [95, 238] width 140 height 21
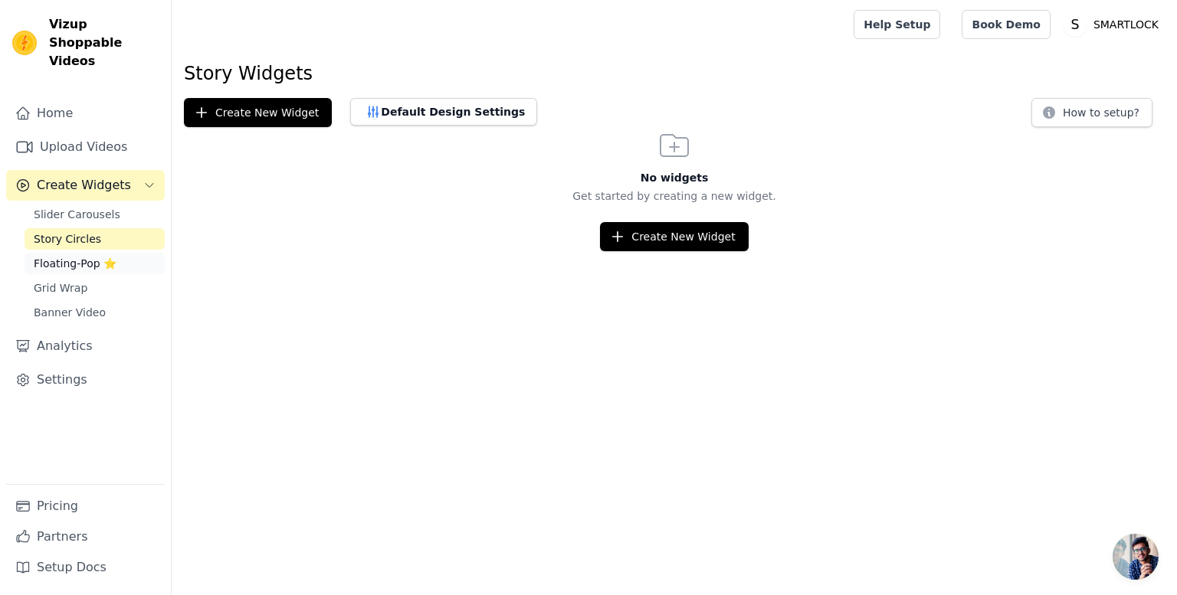
click at [55, 256] on span "Floating-Pop ⭐" at bounding box center [75, 263] width 83 height 15
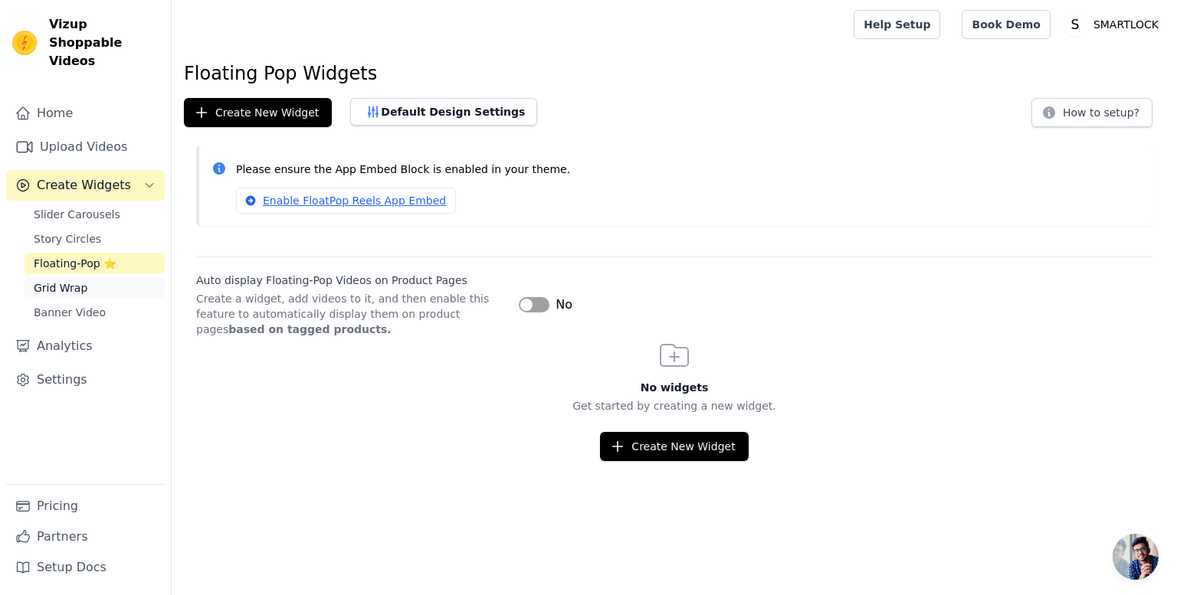
click at [65, 280] on span "Grid Wrap" at bounding box center [61, 287] width 54 height 15
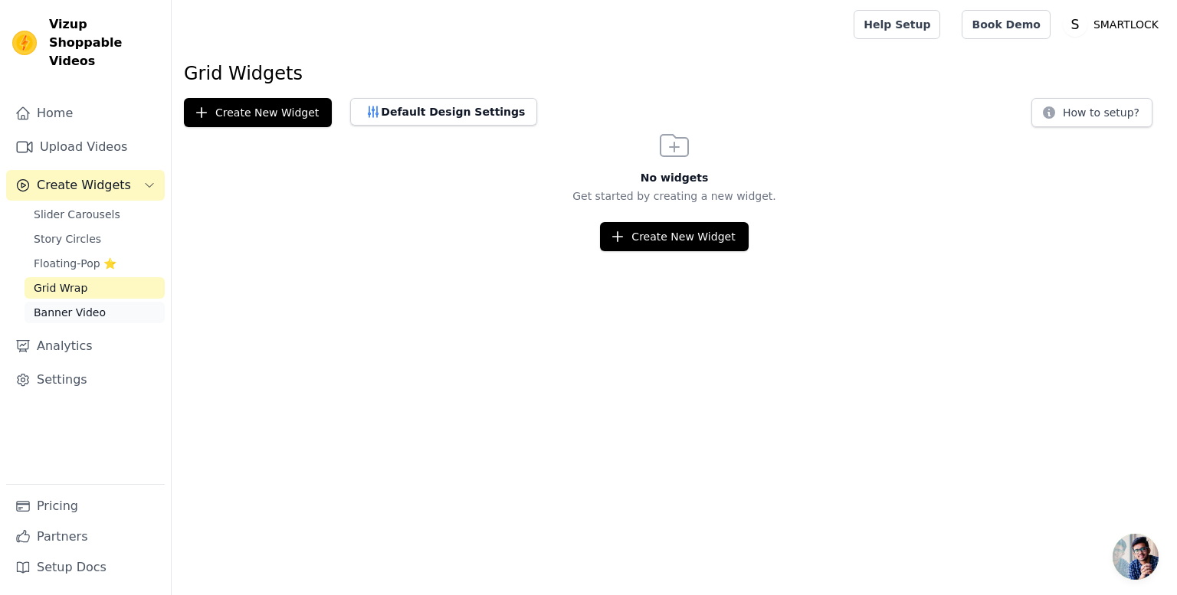
click at [69, 305] on span "Banner Video" at bounding box center [70, 312] width 72 height 15
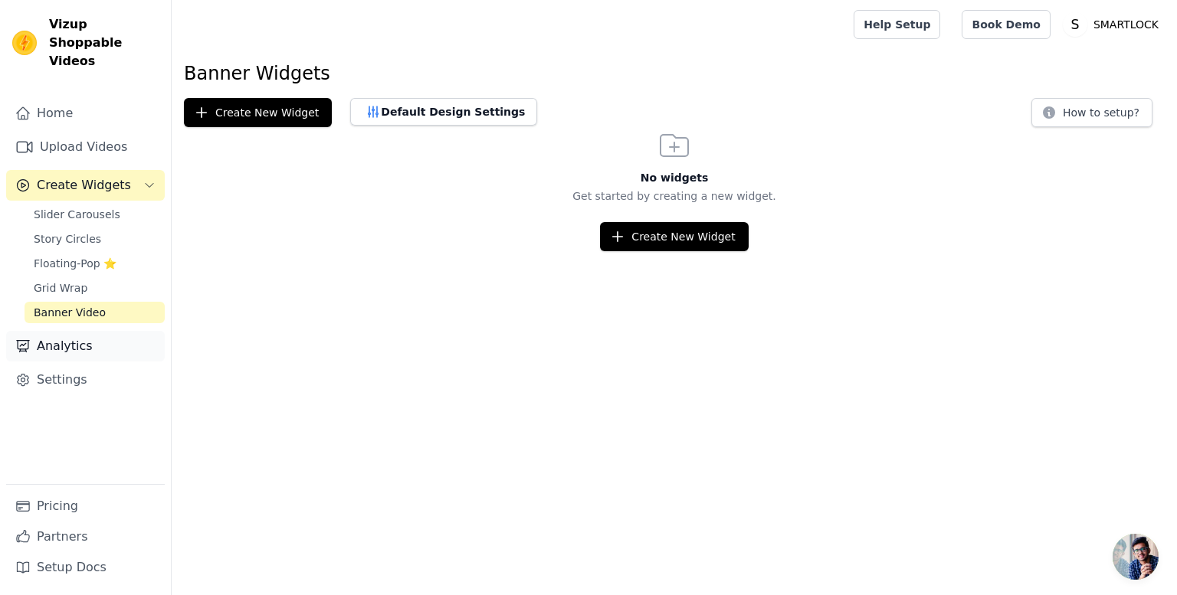
click at [67, 331] on link "Analytics" at bounding box center [85, 346] width 159 height 31
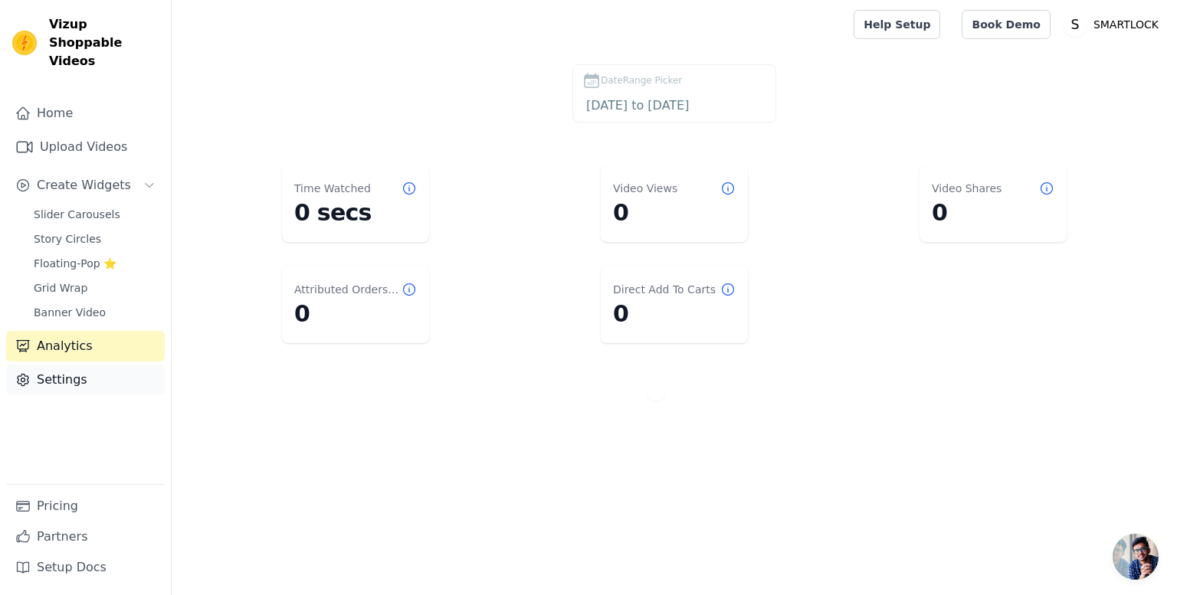
click at [57, 369] on link "Settings" at bounding box center [85, 380] width 159 height 31
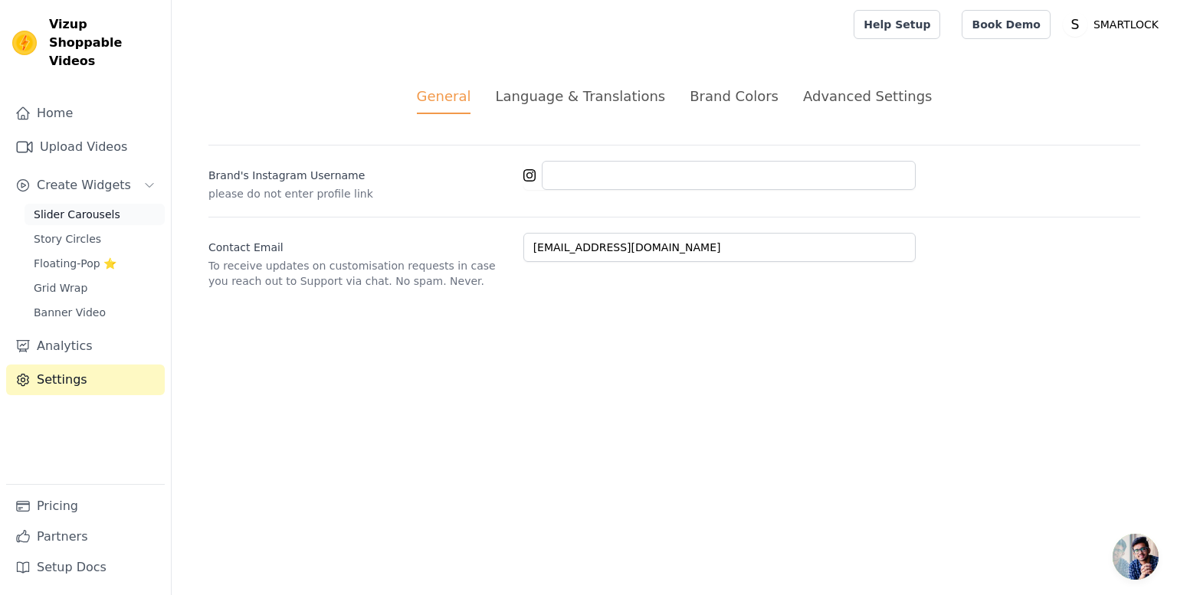
click at [67, 207] on span "Slider Carousels" at bounding box center [77, 214] width 87 height 15
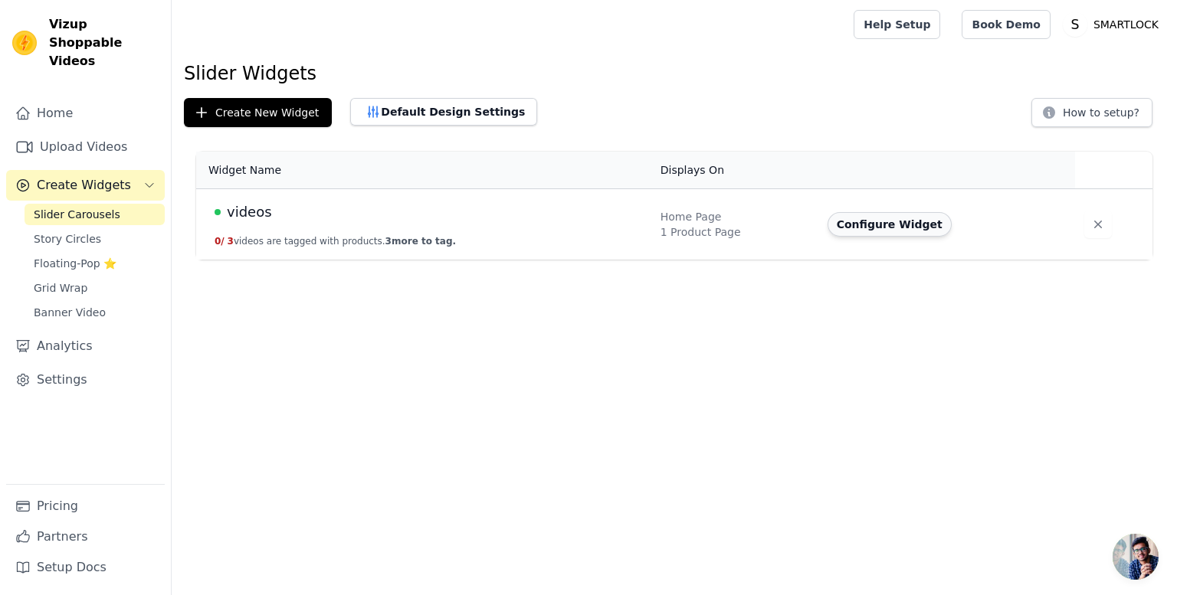
click at [886, 220] on button "Configure Widget" at bounding box center [889, 224] width 124 height 25
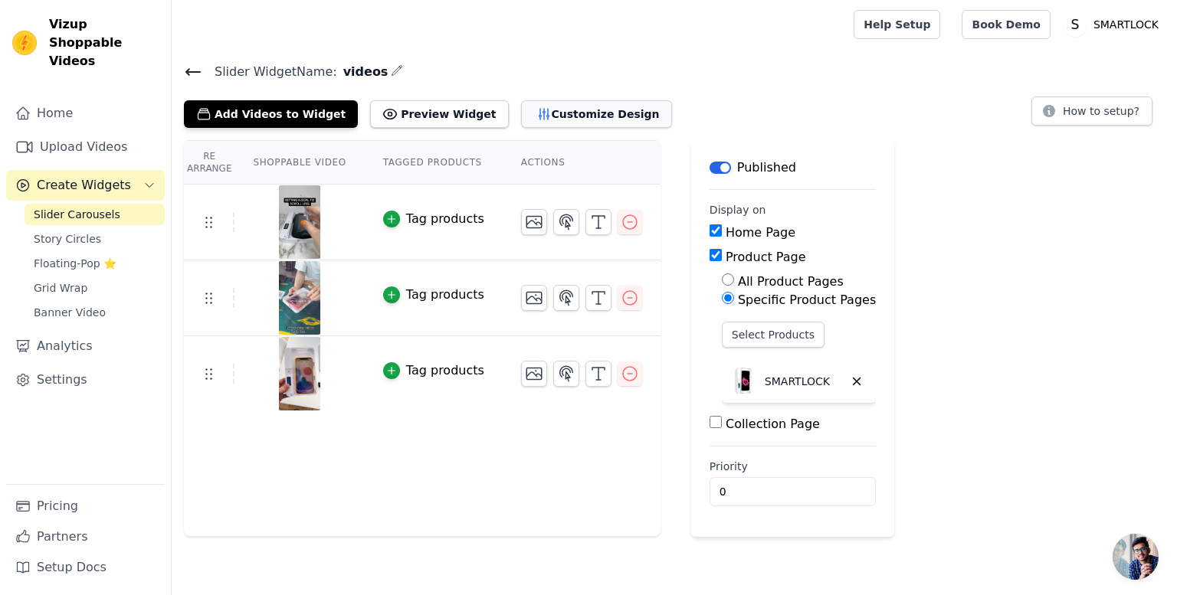
click at [521, 103] on button "Customize Design" at bounding box center [596, 114] width 151 height 28
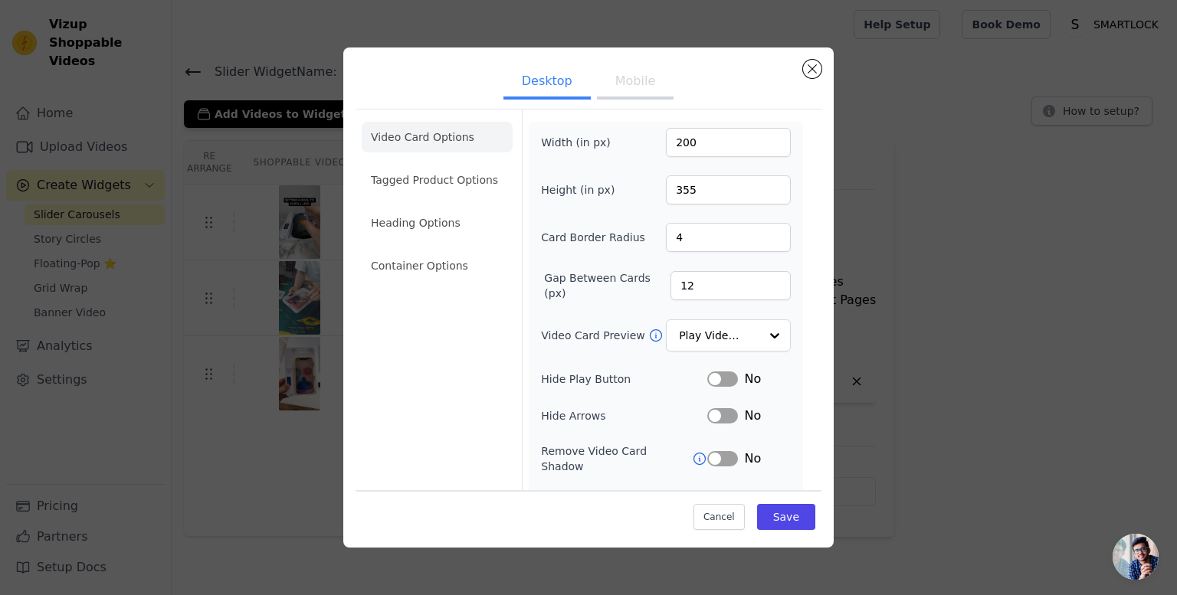
scroll to position [90, 0]
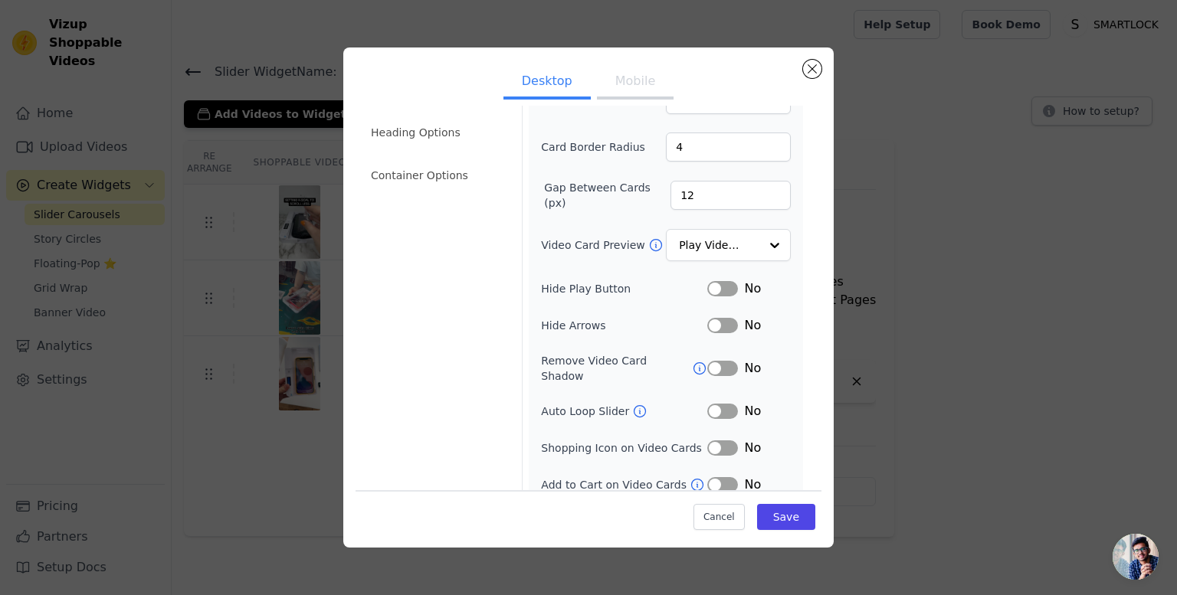
click at [195, 497] on div "Desktop Mobile Video Card Options Tagged Product Options Heading Options Contai…" at bounding box center [589, 298] width 1128 height 550
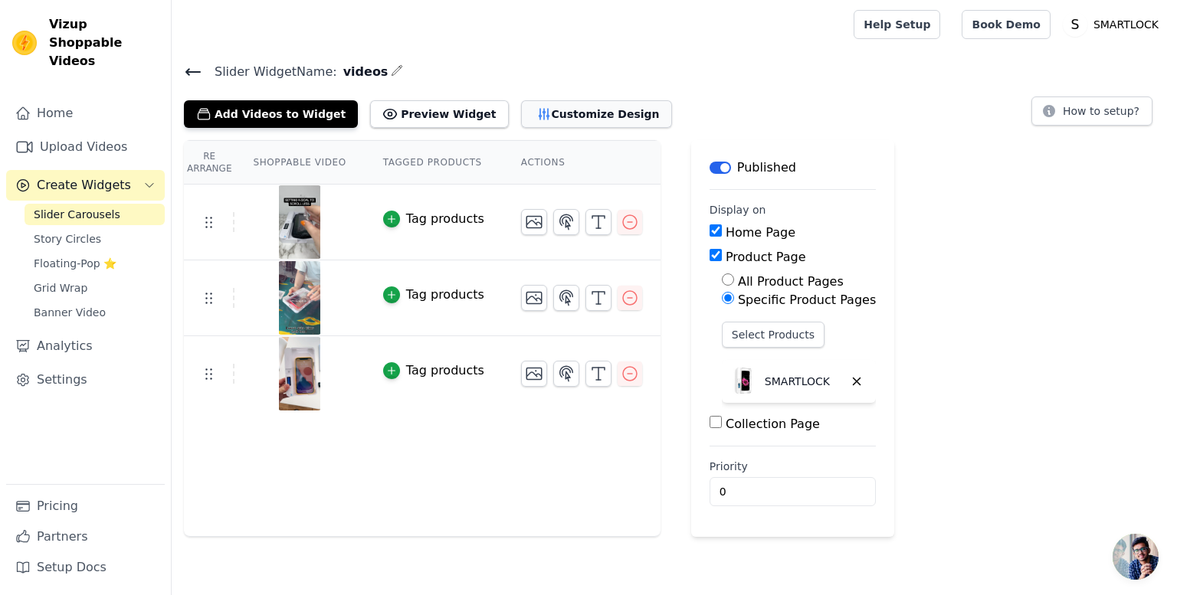
click at [526, 110] on button "Customize Design" at bounding box center [596, 114] width 151 height 28
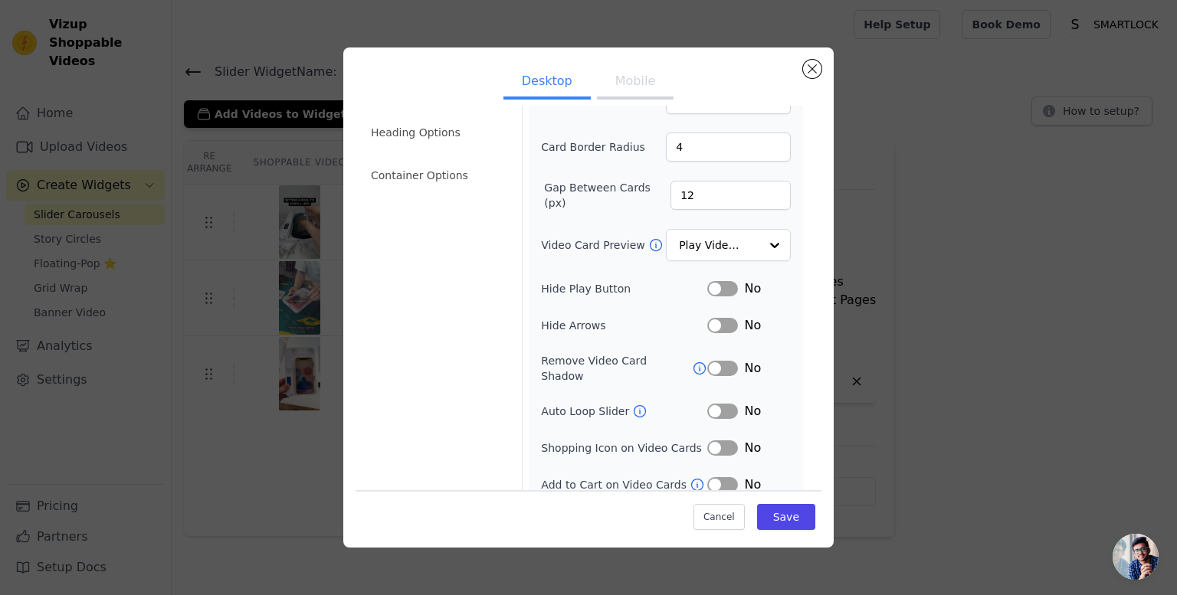
scroll to position [0, 0]
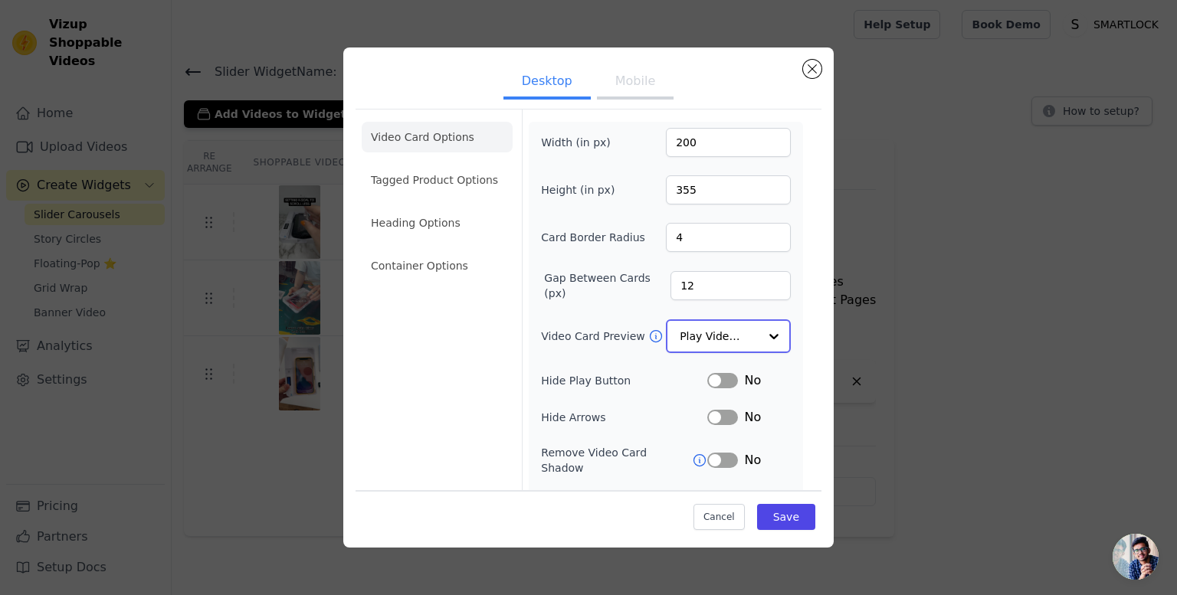
click at [693, 339] on input "Video Card Preview" at bounding box center [719, 336] width 79 height 31
click at [813, 67] on button "Close modal" at bounding box center [812, 69] width 18 height 18
